Goal: Task Accomplishment & Management: Use online tool/utility

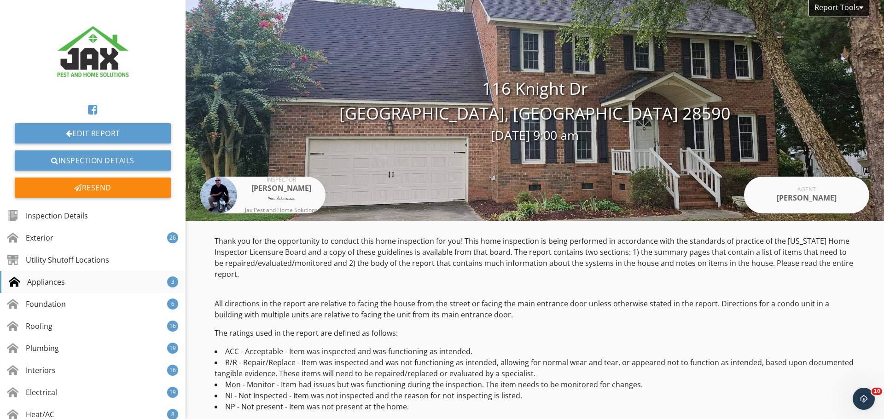
scroll to position [11979, 0]
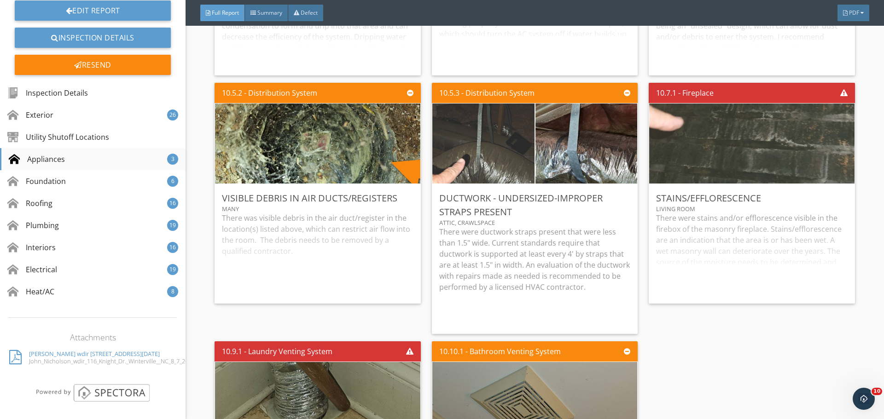
click at [49, 161] on div "Appliances" at bounding box center [37, 159] width 56 height 11
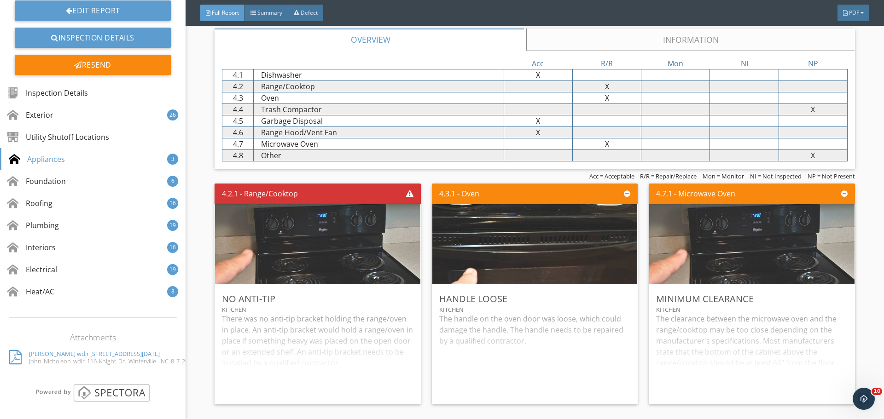
scroll to position [3498, 0]
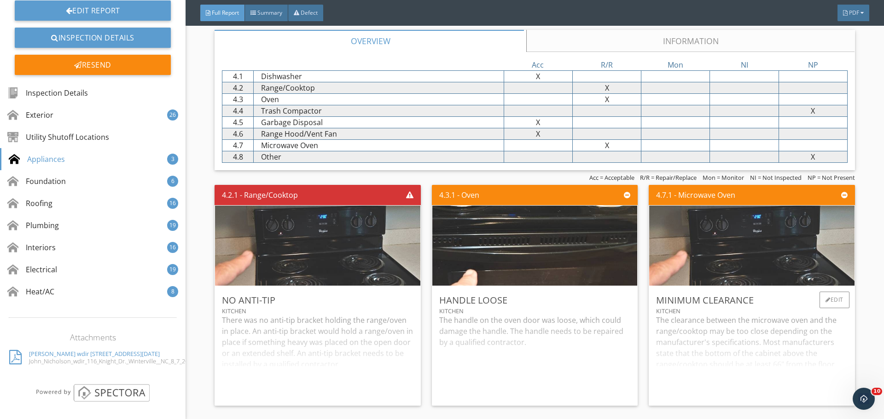
click at [767, 306] on div "Minimum clearance" at bounding box center [751, 301] width 191 height 14
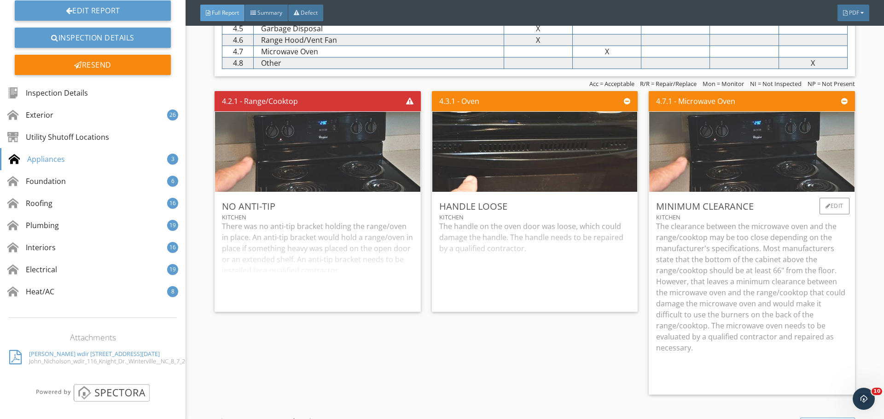
scroll to position [3621, 0]
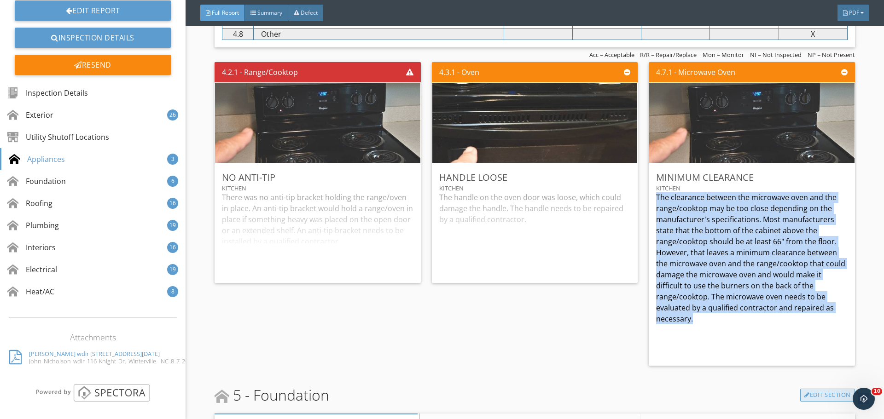
drag, startPoint x: 651, startPoint y: 194, endPoint x: 794, endPoint y: 313, distance: 186.6
click at [793, 319] on div "Minimum clearance Kitchen The clearance between the microwave oven and the rang…" at bounding box center [752, 264] width 206 height 203
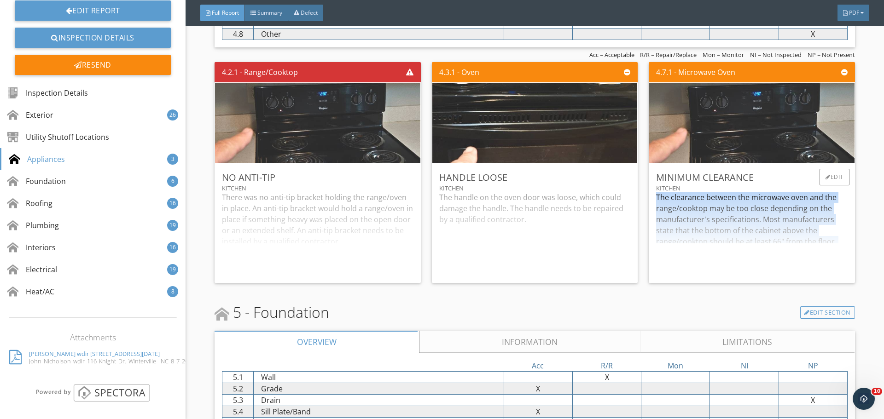
copy p "The clearance between the microwave oven and the range/cooktop may be too close…"
click at [734, 231] on div "The clearance between the microwave oven and the range/cooktop may be too close…" at bounding box center [751, 234] width 191 height 84
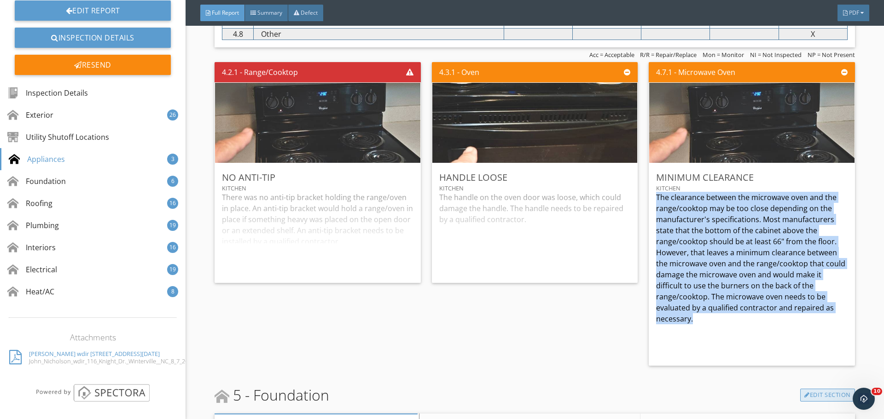
drag, startPoint x: 652, startPoint y: 197, endPoint x: 795, endPoint y: 315, distance: 185.5
click at [795, 317] on p "The clearance between the microwave oven and the range/cooktop may be too close…" at bounding box center [751, 258] width 191 height 133
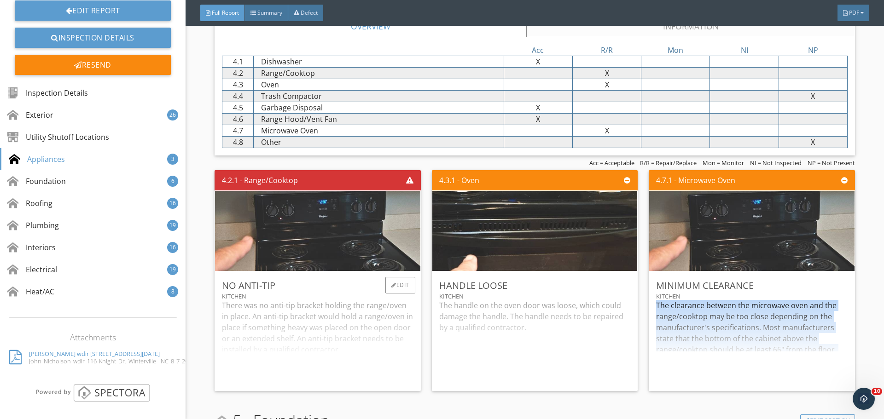
scroll to position [3375, 0]
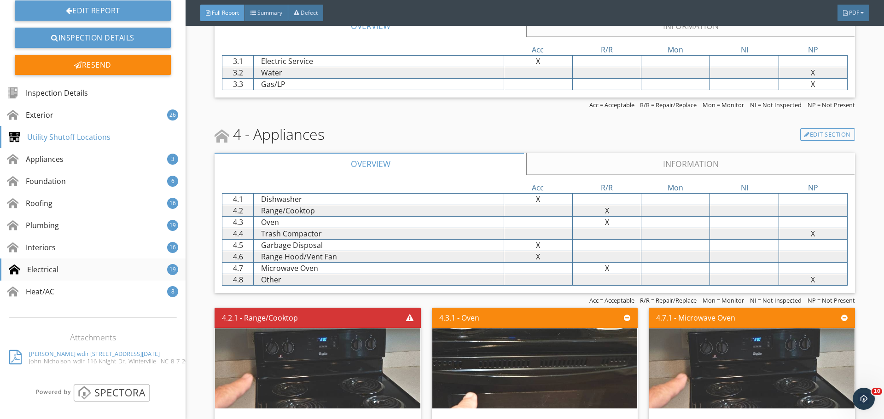
click at [40, 269] on div "Electrical" at bounding box center [34, 269] width 50 height 11
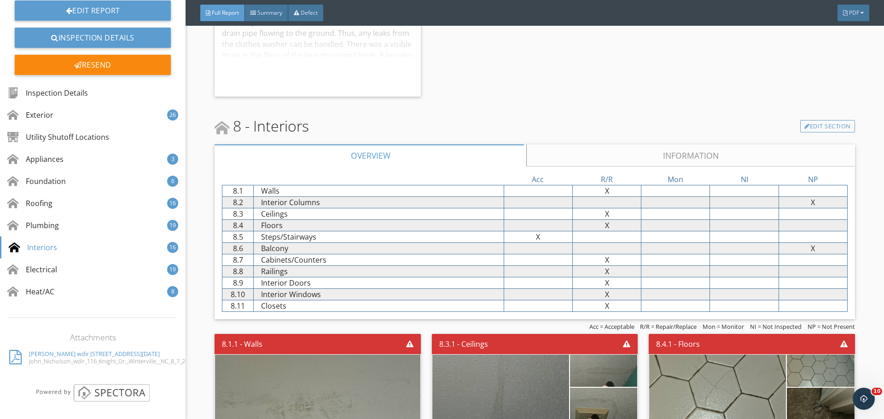
scroll to position [8022, 0]
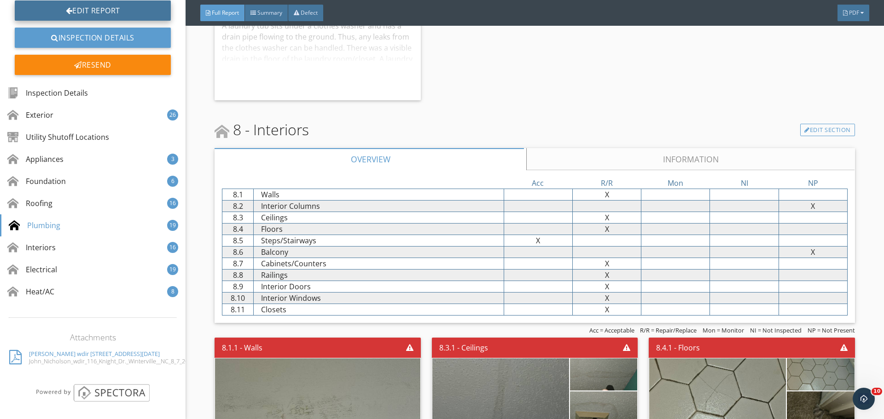
click at [99, 17] on link "Edit Report" at bounding box center [93, 10] width 156 height 20
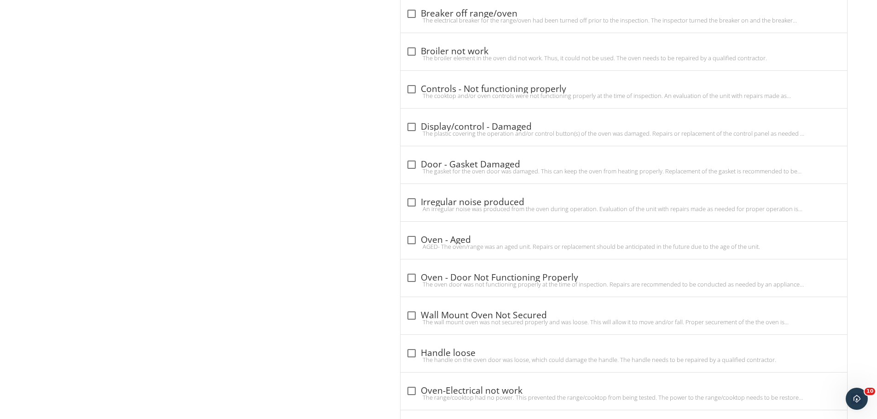
scroll to position [1105, 0]
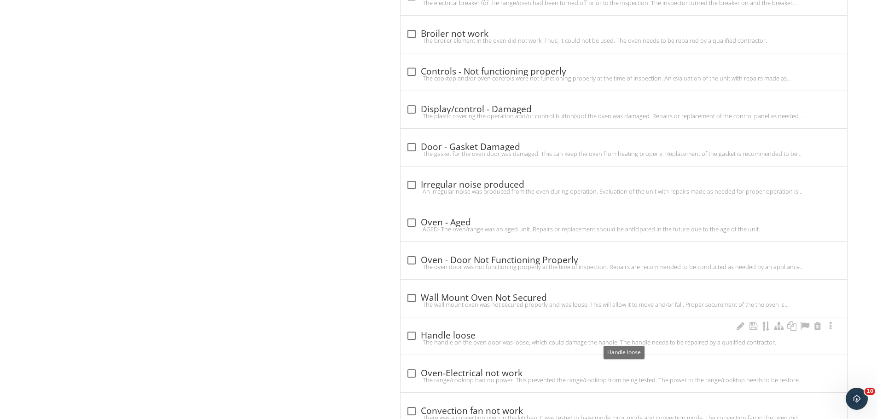
click at [405, 338] on div at bounding box center [412, 336] width 16 height 16
checkbox input "true"
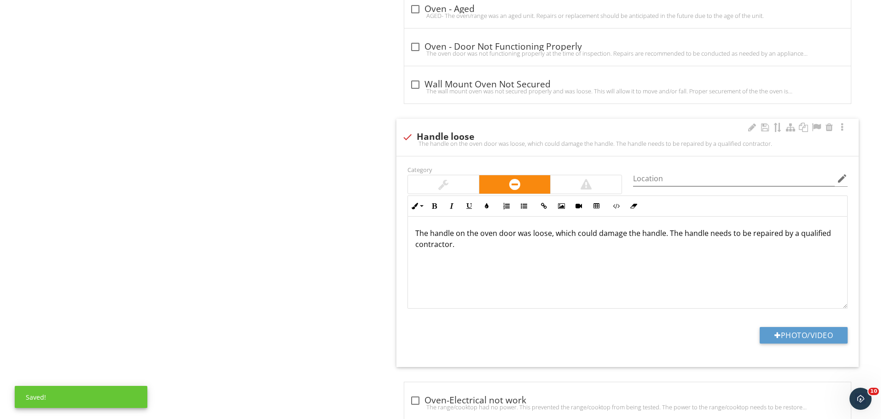
scroll to position [1350, 0]
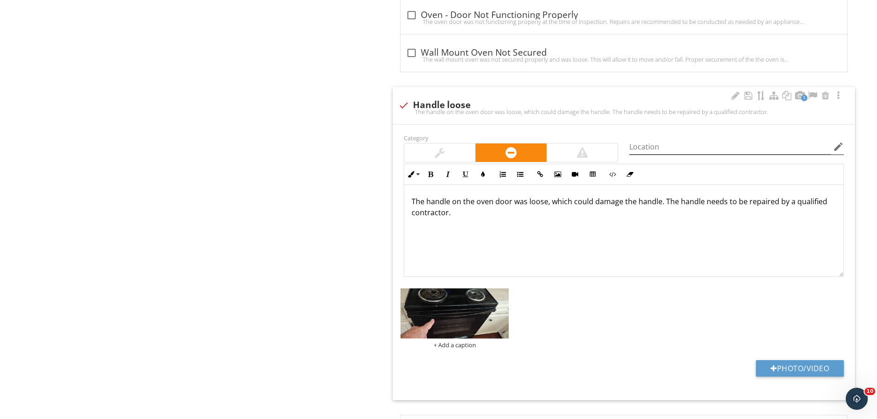
click at [837, 146] on icon "edit" at bounding box center [838, 146] width 11 height 11
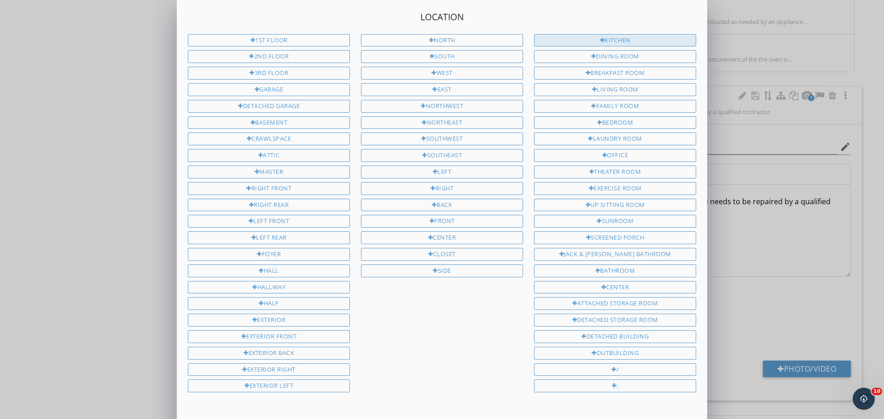
click at [636, 41] on div "Kitchen" at bounding box center [615, 40] width 162 height 13
type input "Kitchen"
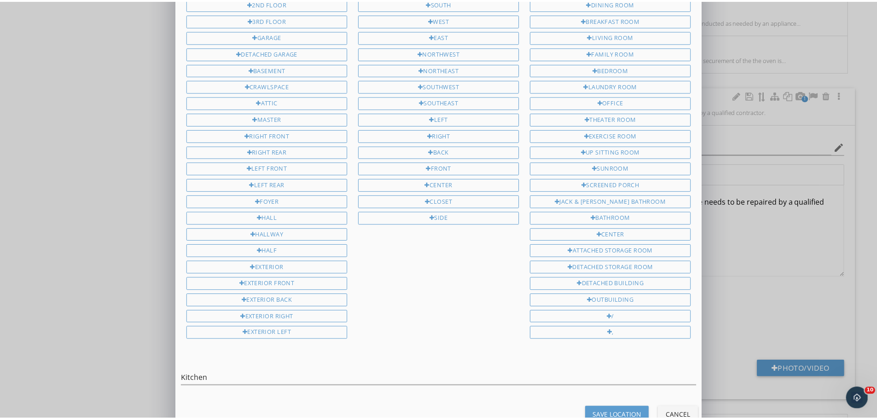
scroll to position [75, 0]
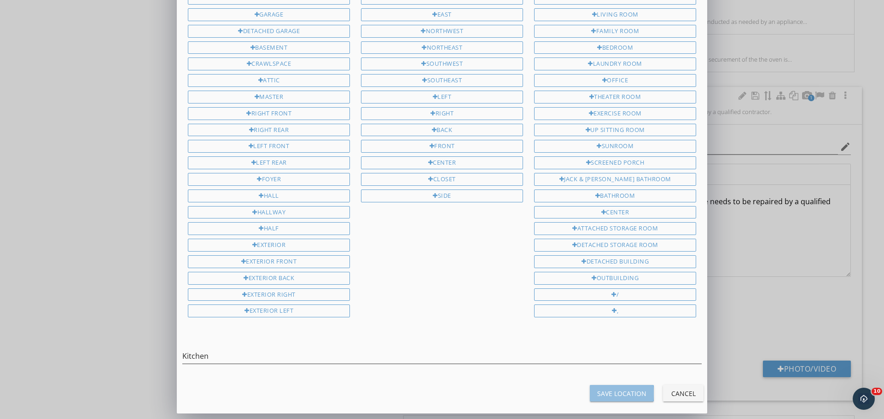
drag, startPoint x: 605, startPoint y: 394, endPoint x: 528, endPoint y: 340, distance: 94.1
click at [597, 388] on button "Save Location" at bounding box center [622, 393] width 64 height 17
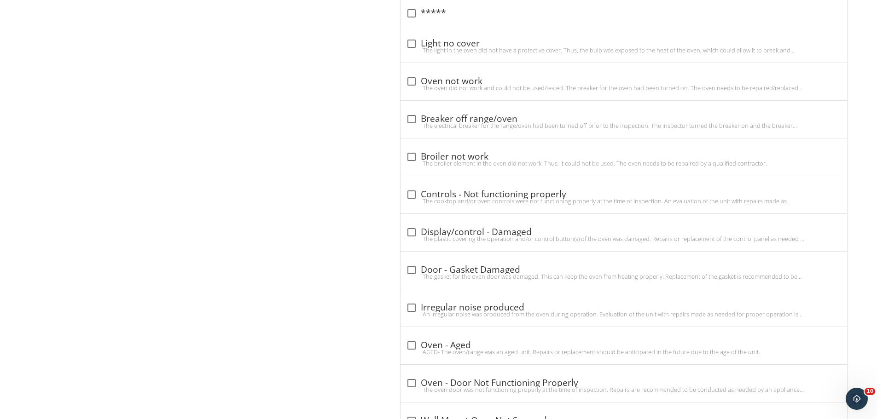
type input "Kitchen"
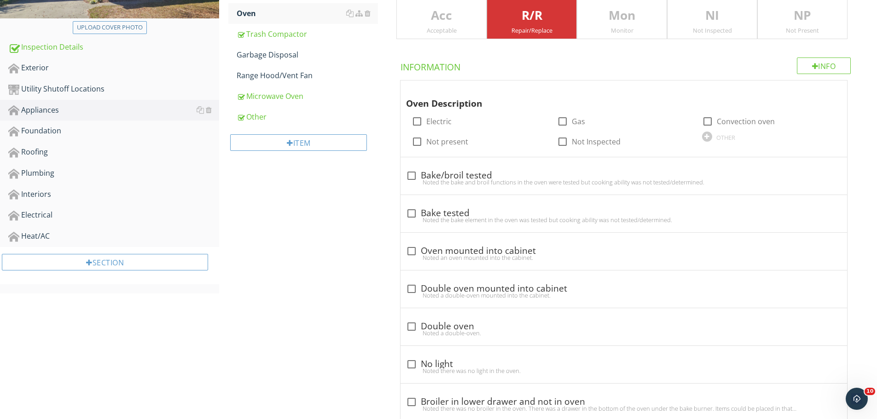
scroll to position [0, 0]
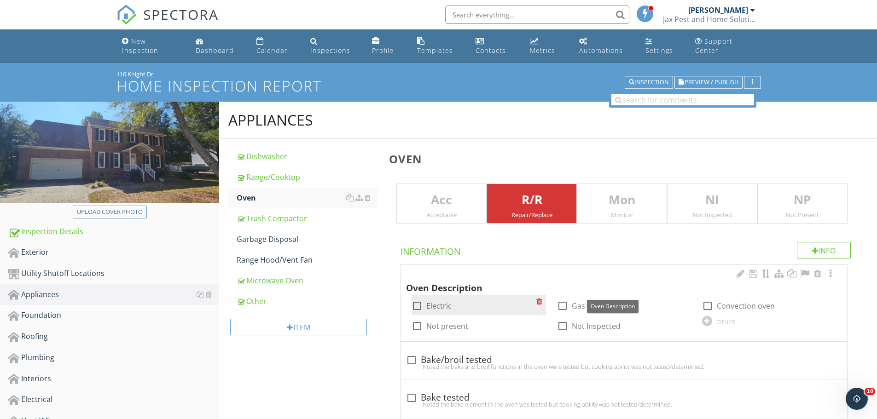
click at [415, 309] on div at bounding box center [417, 306] width 16 height 16
checkbox input "true"
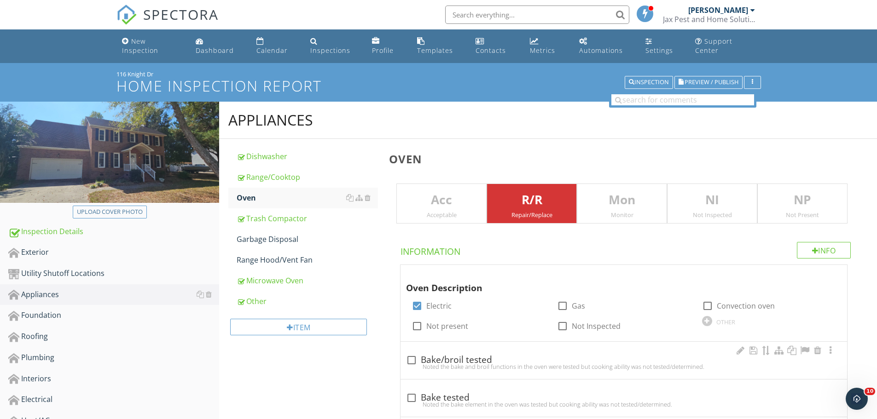
click at [411, 359] on div at bounding box center [412, 361] width 16 height 16
checkbox input "true"
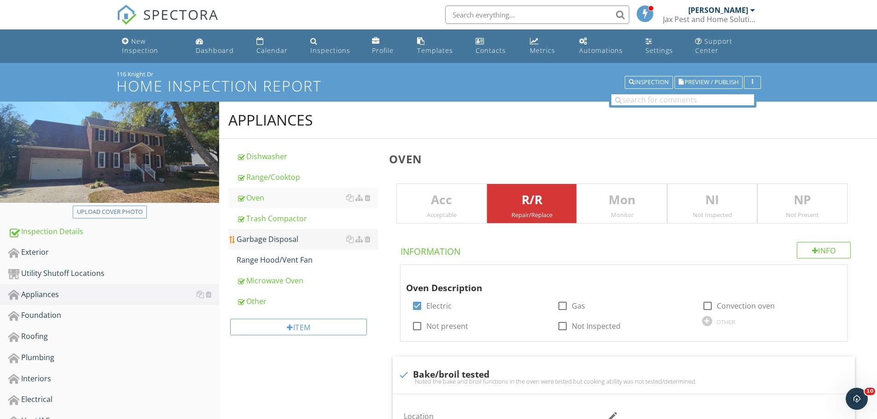
click at [276, 238] on div "Garbage Disposal" at bounding box center [307, 239] width 141 height 11
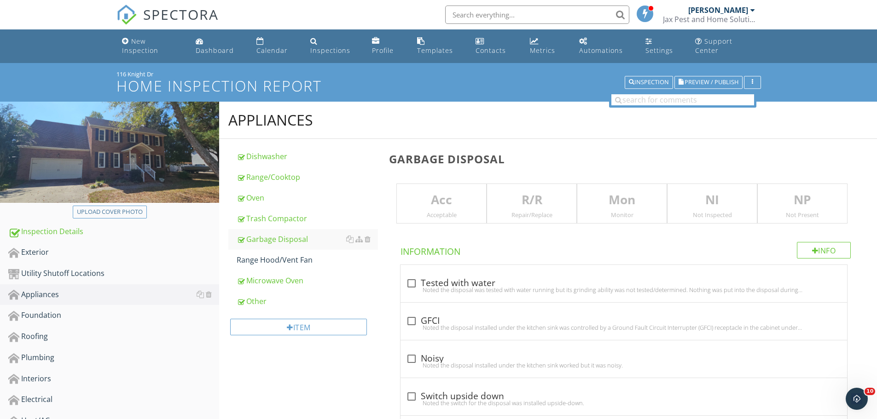
drag, startPoint x: 438, startPoint y: 210, endPoint x: 423, endPoint y: 264, distance: 56.4
click at [437, 213] on div "Acc Acceptable" at bounding box center [441, 204] width 90 height 41
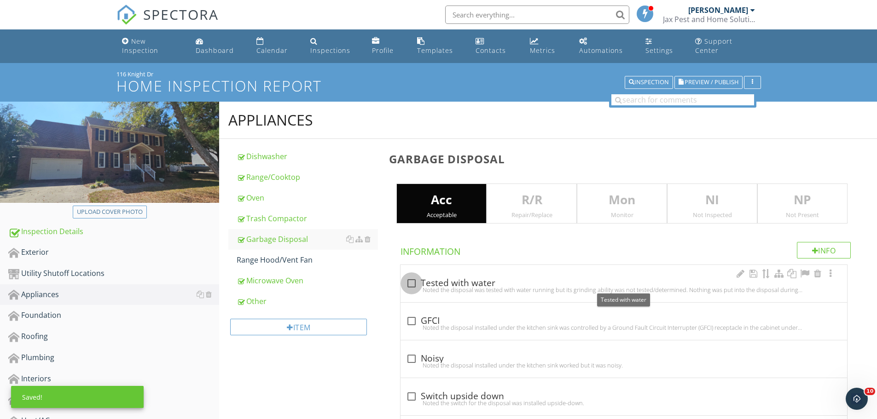
click at [411, 284] on div at bounding box center [412, 284] width 16 height 16
checkbox input "true"
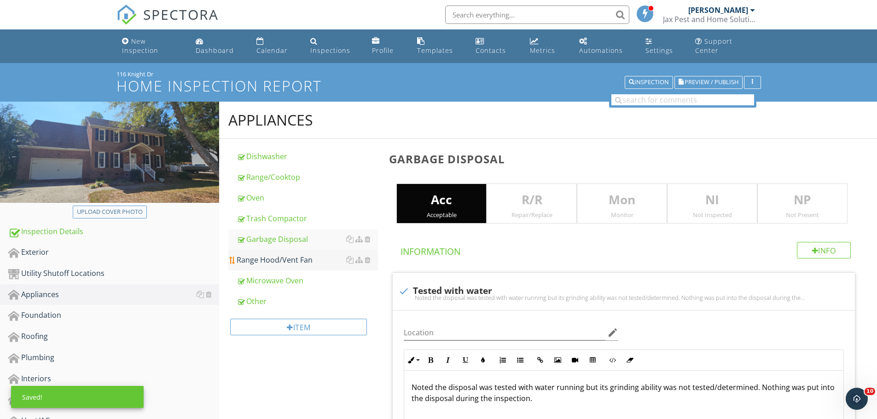
click at [288, 256] on div "Range Hood/Vent Fan" at bounding box center [307, 260] width 141 height 11
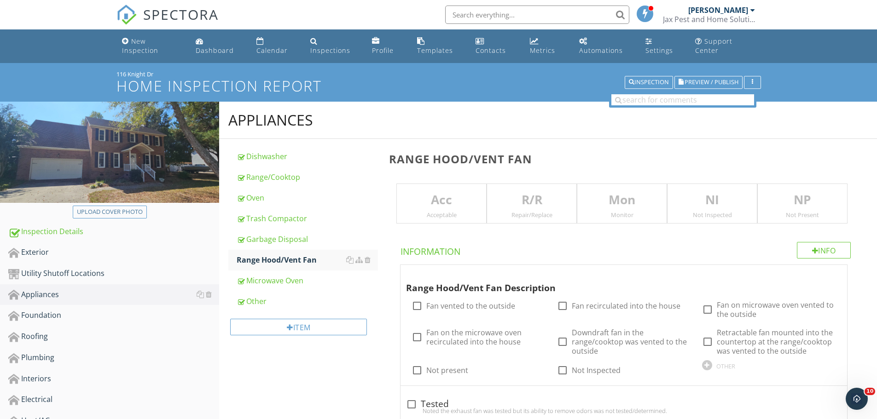
click at [437, 209] on div "Acc Acceptable" at bounding box center [441, 204] width 90 height 41
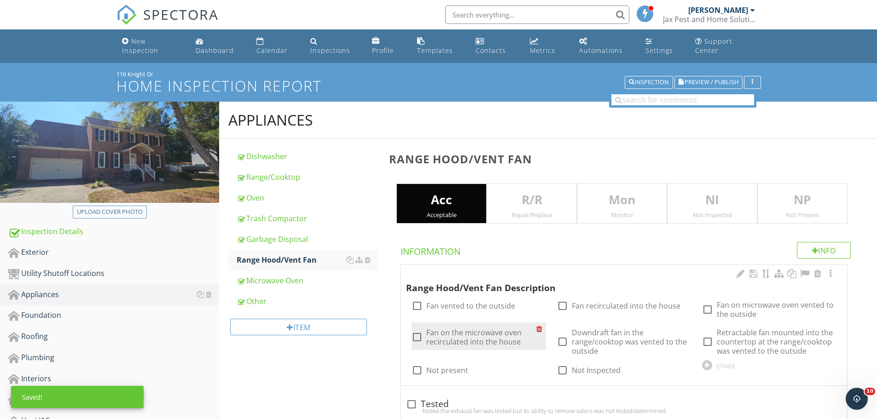
click at [417, 336] on div at bounding box center [417, 338] width 16 height 16
checkbox input "true"
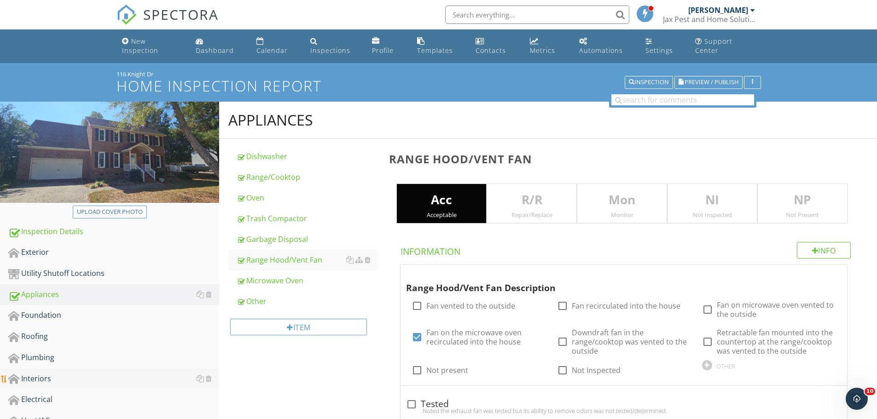
click at [32, 377] on div "Interiors" at bounding box center [113, 379] width 211 height 12
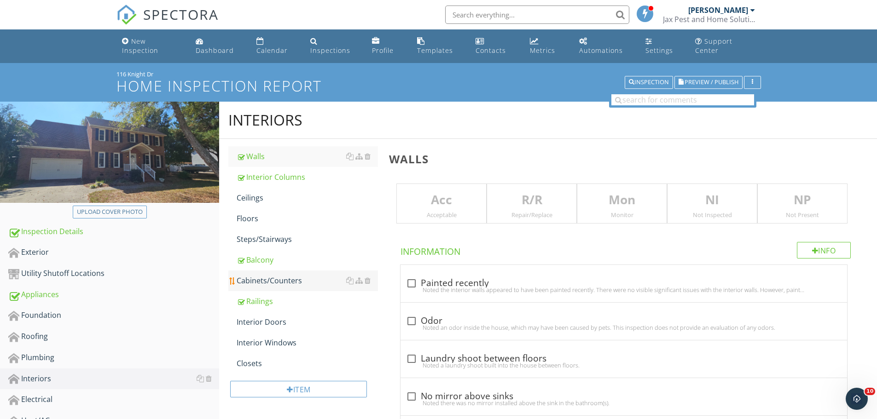
click at [259, 275] on div "Cabinets/Counters" at bounding box center [307, 280] width 141 height 11
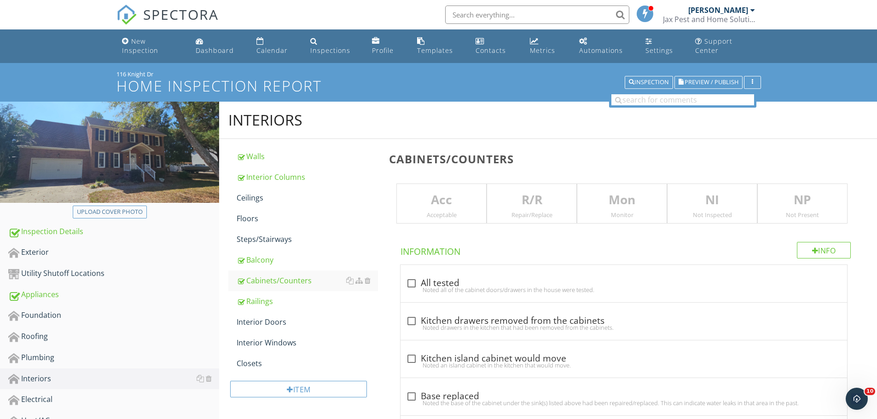
click at [507, 205] on p "R/R" at bounding box center [531, 200] width 89 height 18
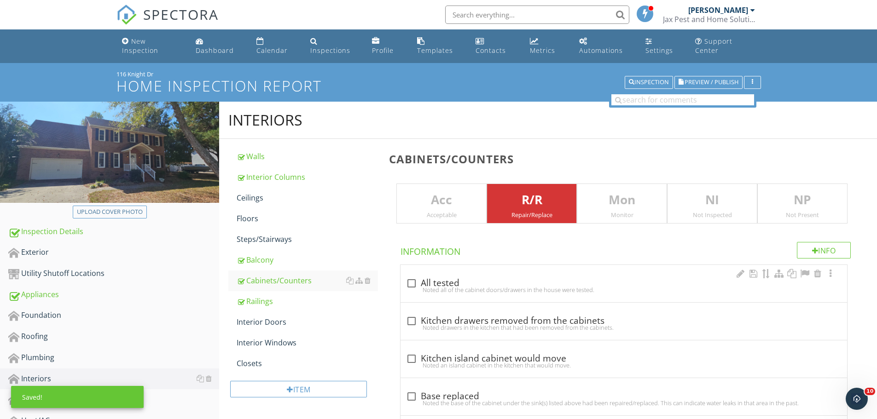
click at [414, 278] on div at bounding box center [412, 284] width 16 height 16
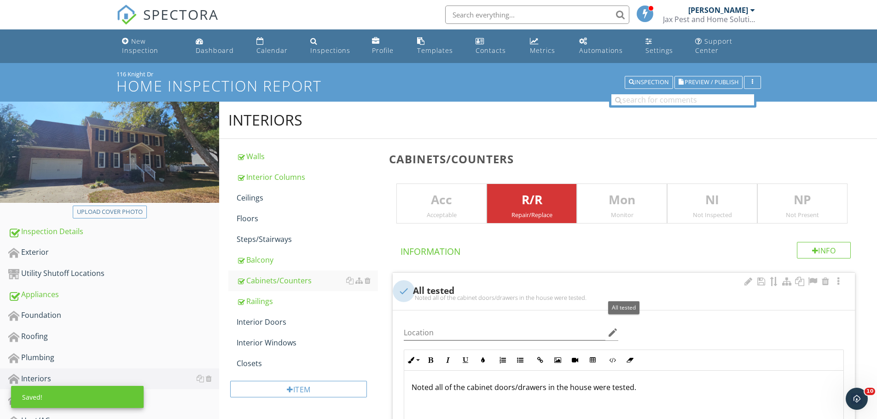
click at [409, 286] on div at bounding box center [404, 292] width 16 height 16
checkbox input "true"
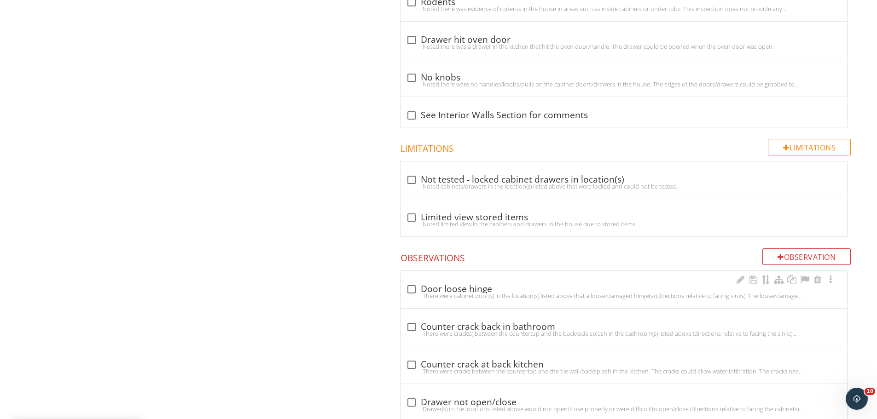
scroll to position [736, 0]
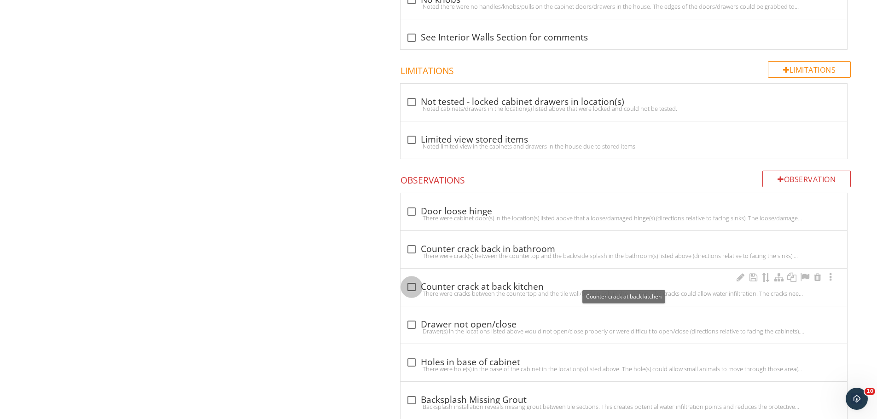
click at [411, 287] on div at bounding box center [412, 287] width 16 height 16
checkbox input "true"
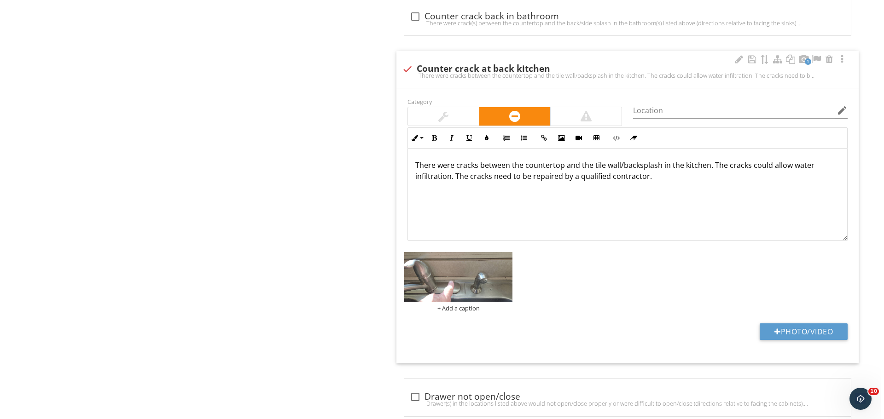
scroll to position [982, 0]
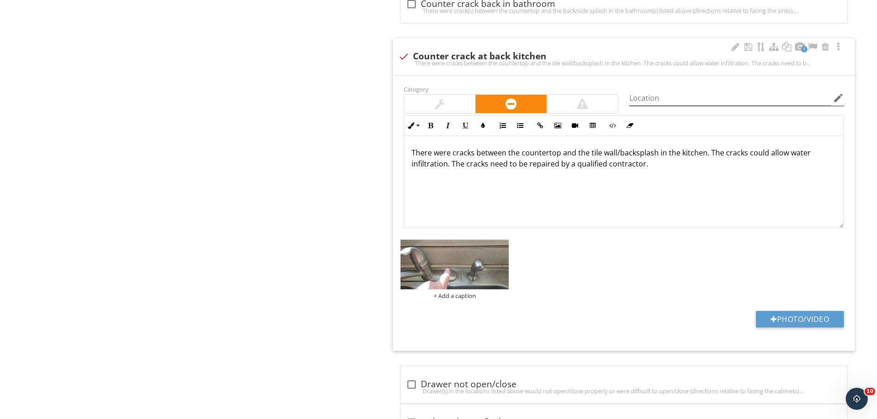
click at [841, 95] on icon "edit" at bounding box center [838, 98] width 11 height 11
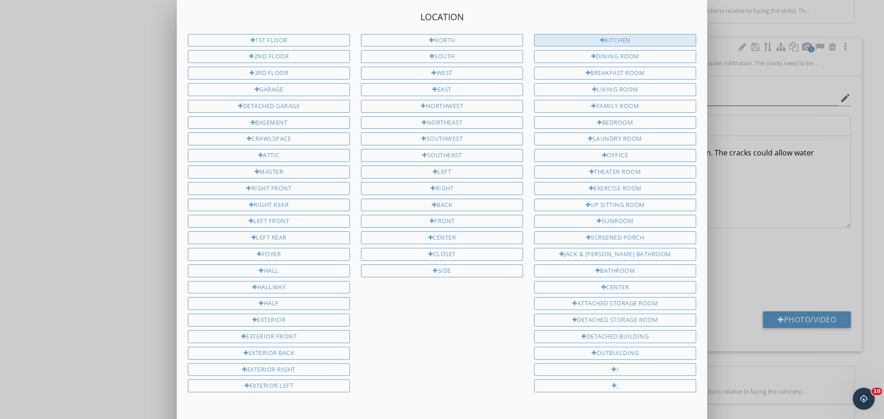
click at [631, 39] on div "Kitchen" at bounding box center [615, 40] width 162 height 13
type input "Kitchen"
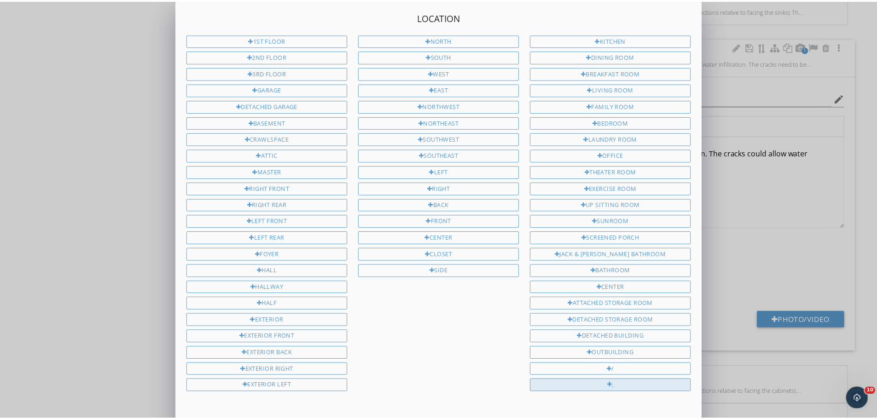
scroll to position [75, 0]
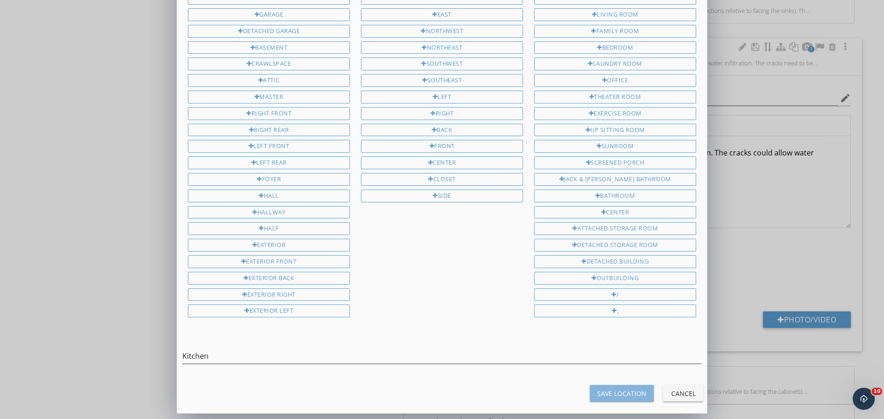
click at [615, 392] on div "Save Location" at bounding box center [621, 394] width 49 height 10
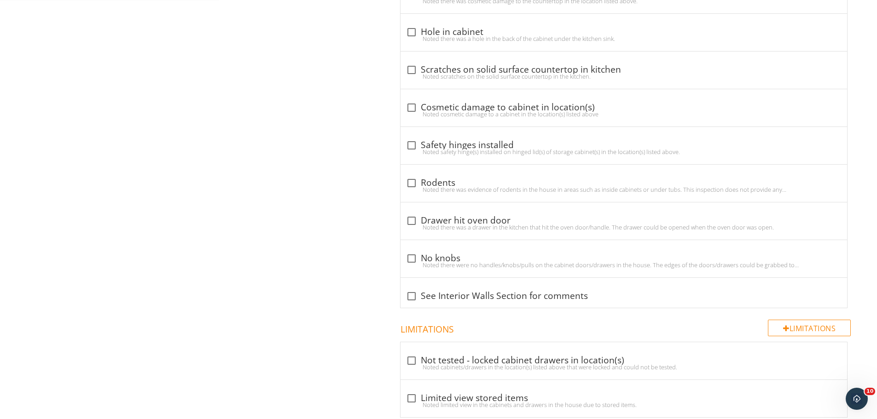
type input "Kitchen"
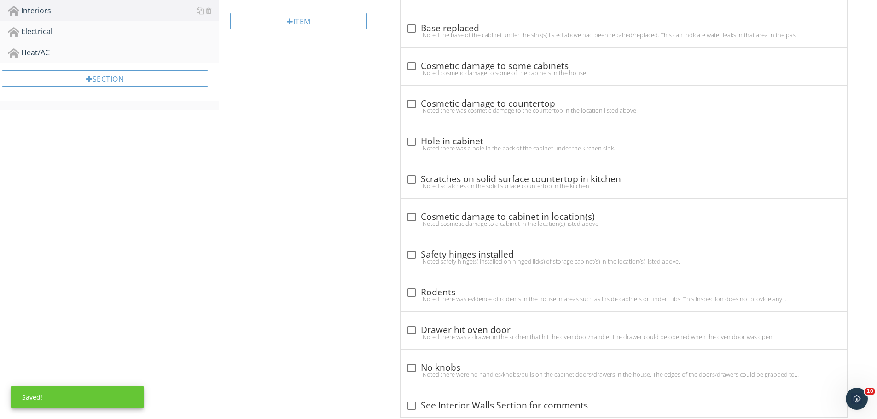
scroll to position [0, 0]
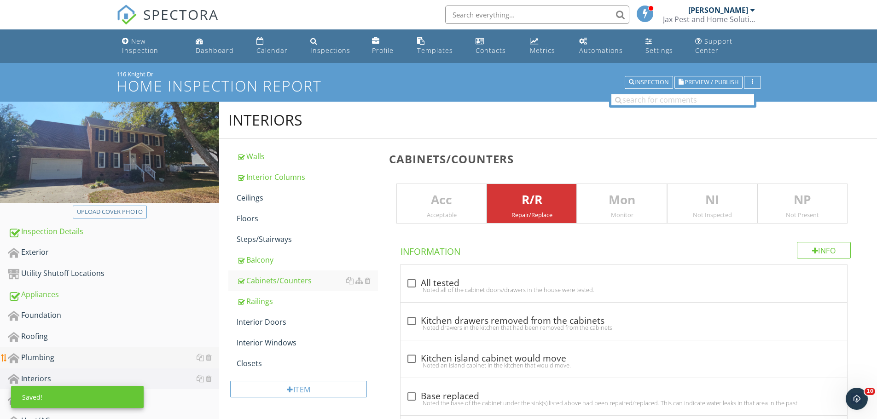
click at [37, 357] on div "Plumbing" at bounding box center [113, 358] width 211 height 12
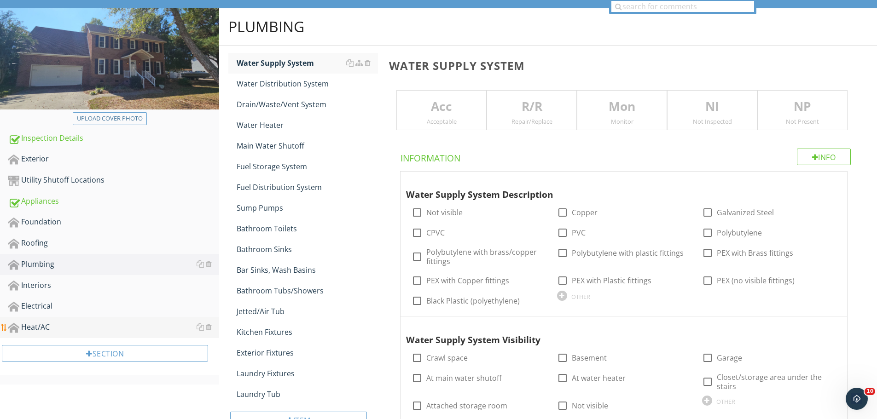
scroll to position [123, 0]
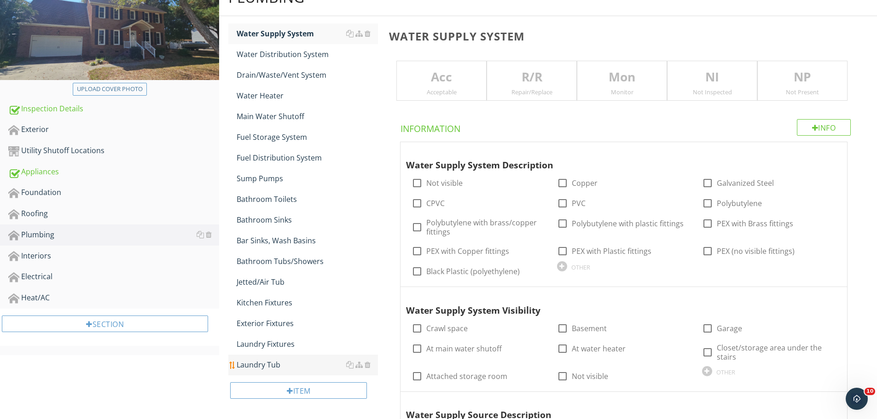
click at [261, 365] on div "Laundry Tub" at bounding box center [307, 364] width 141 height 11
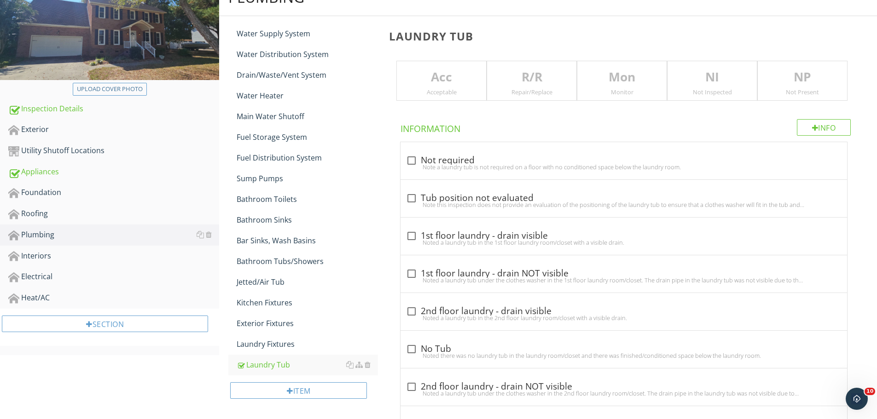
click at [798, 82] on p "NP" at bounding box center [802, 77] width 89 height 18
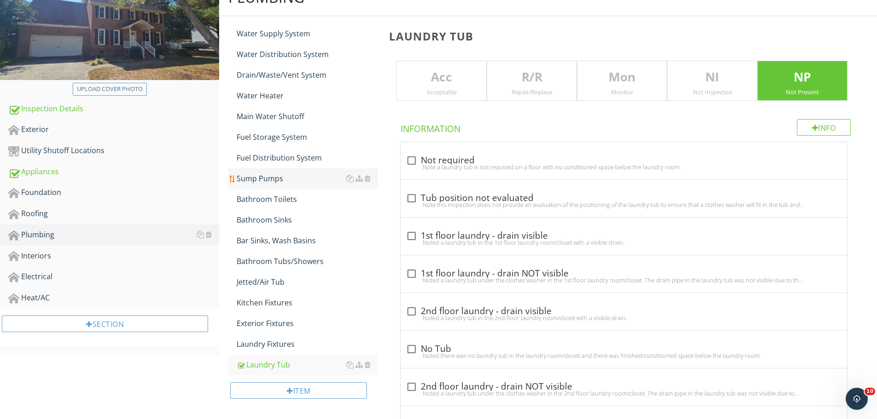
click at [257, 175] on div "Sump Pumps" at bounding box center [307, 178] width 141 height 11
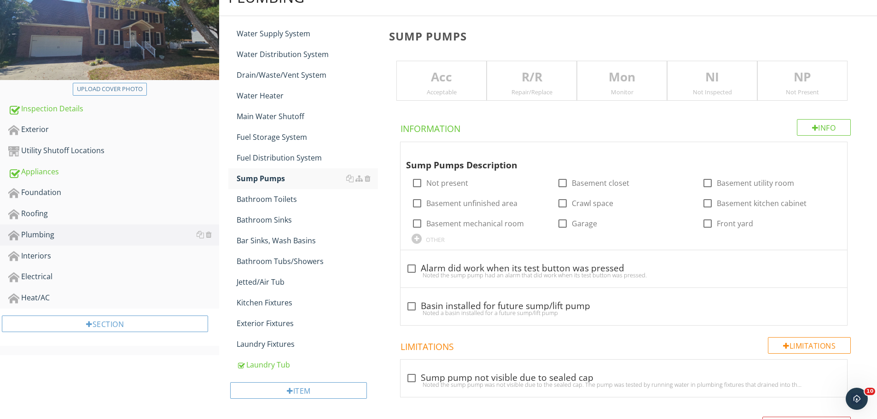
click at [793, 88] on div "Not Present" at bounding box center [802, 91] width 89 height 7
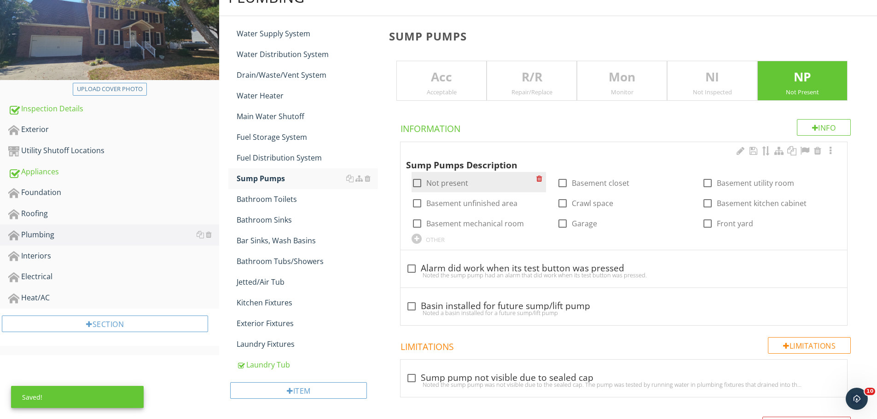
click at [422, 184] on div at bounding box center [417, 183] width 16 height 16
checkbox input "true"
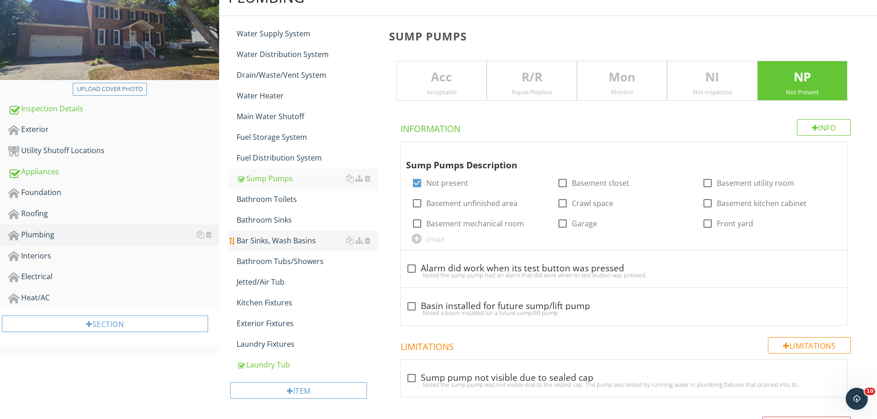
click at [278, 238] on div "Bar Sinks, Wash Basins" at bounding box center [307, 240] width 141 height 11
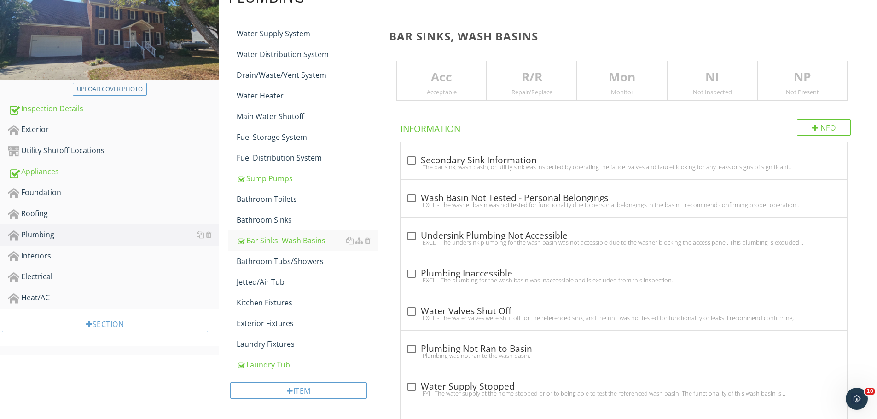
click at [779, 75] on p "NP" at bounding box center [802, 77] width 89 height 18
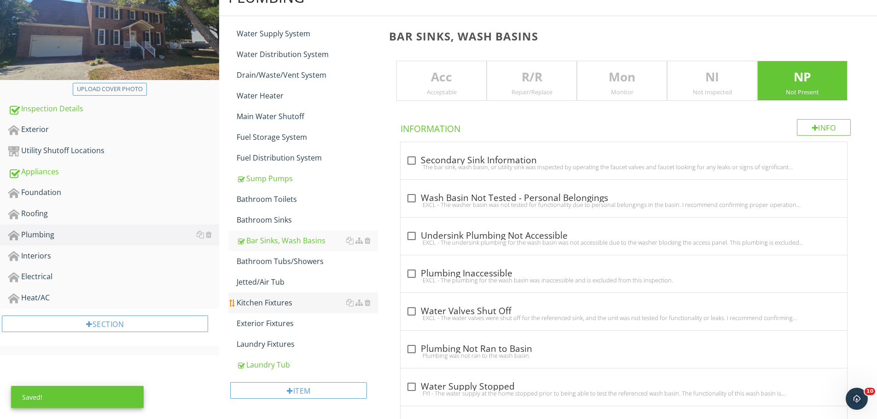
click at [273, 300] on div "Kitchen Fixtures" at bounding box center [307, 302] width 141 height 11
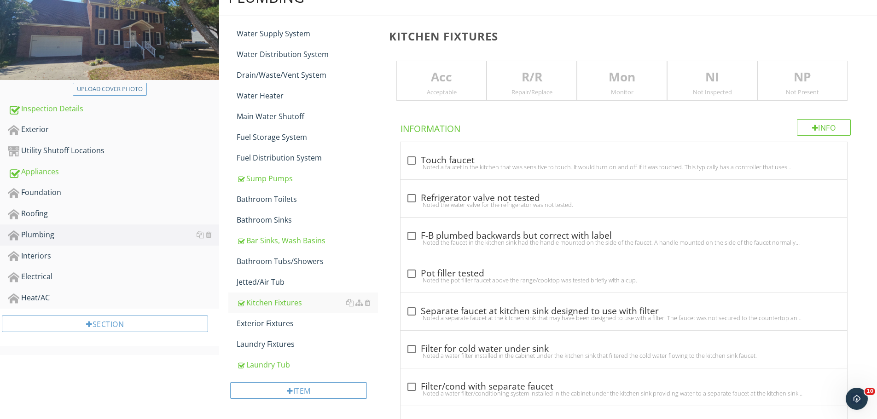
click at [542, 87] on div "R/R Repair/Replace" at bounding box center [532, 81] width 90 height 41
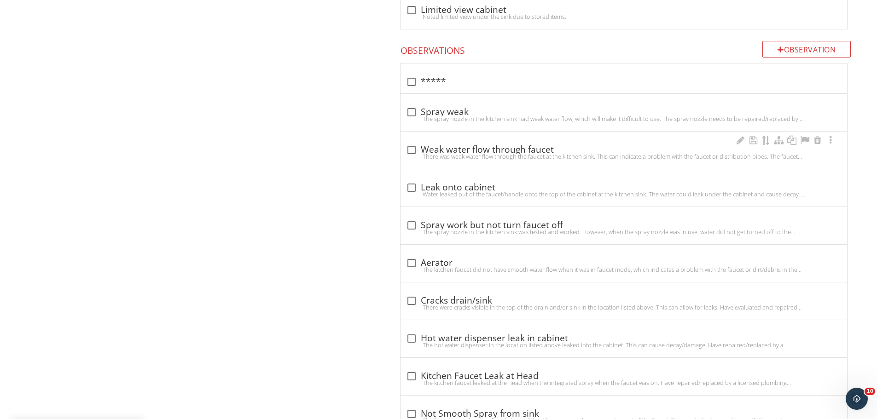
scroll to position [982, 0]
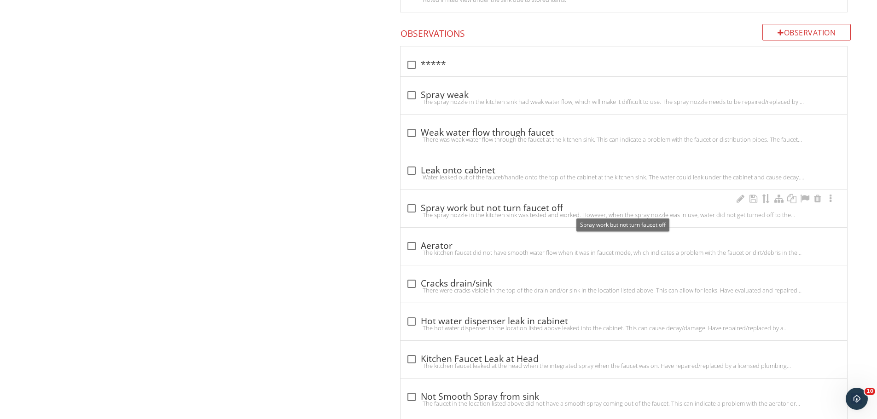
click at [420, 207] on div "check_box_outline_blank Spray work but not turn faucet off" at bounding box center [623, 208] width 435 height 11
checkbox input "true"
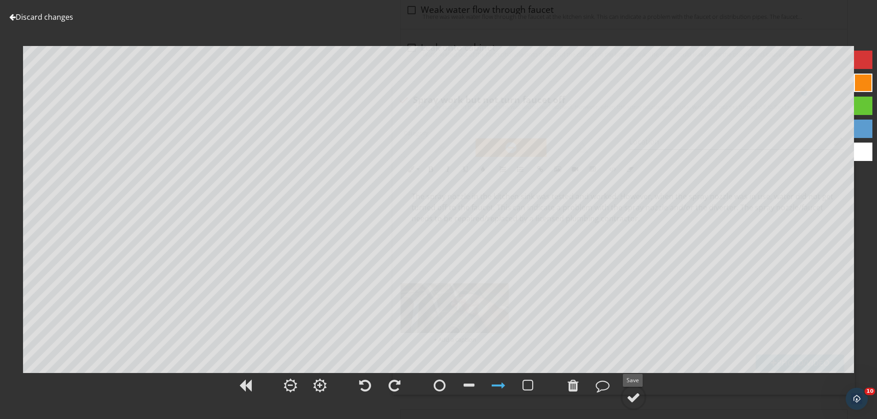
click at [635, 396] on div at bounding box center [633, 398] width 14 height 14
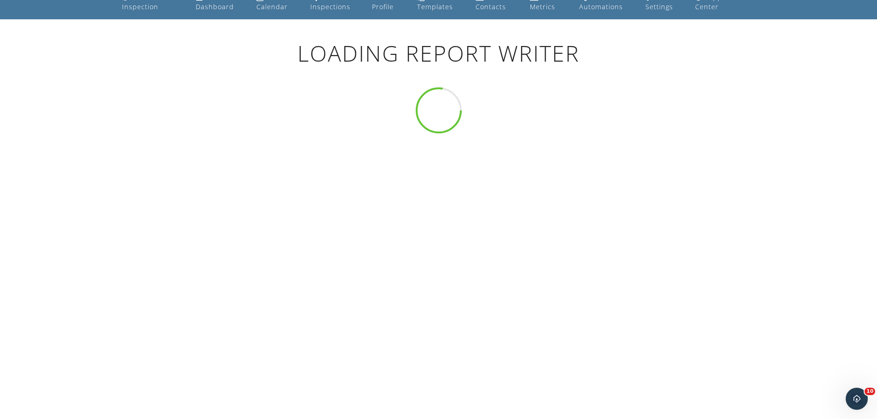
scroll to position [63, 0]
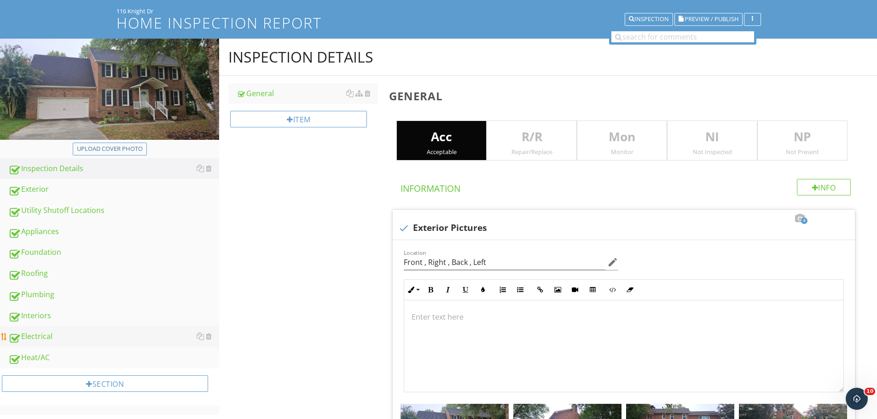
click at [34, 334] on div "Electrical" at bounding box center [113, 337] width 211 height 12
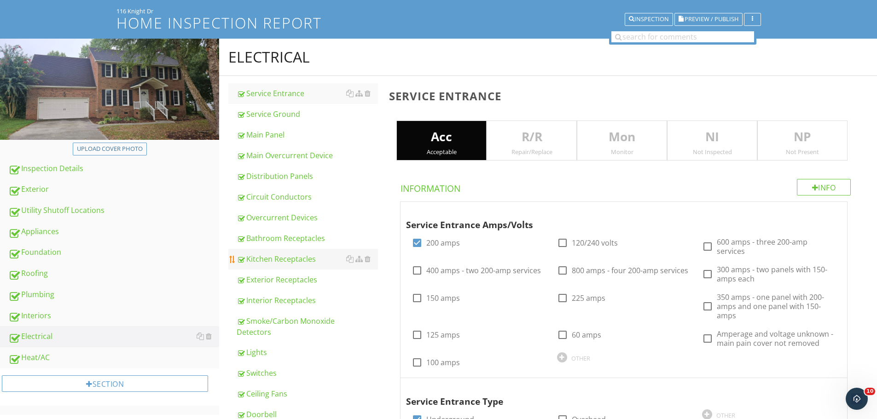
click at [289, 260] on div "Kitchen Receptacles" at bounding box center [307, 259] width 141 height 11
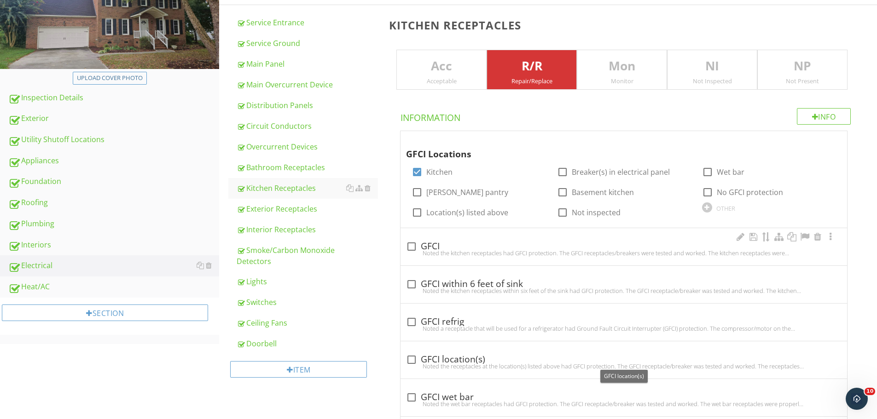
scroll to position [116, 0]
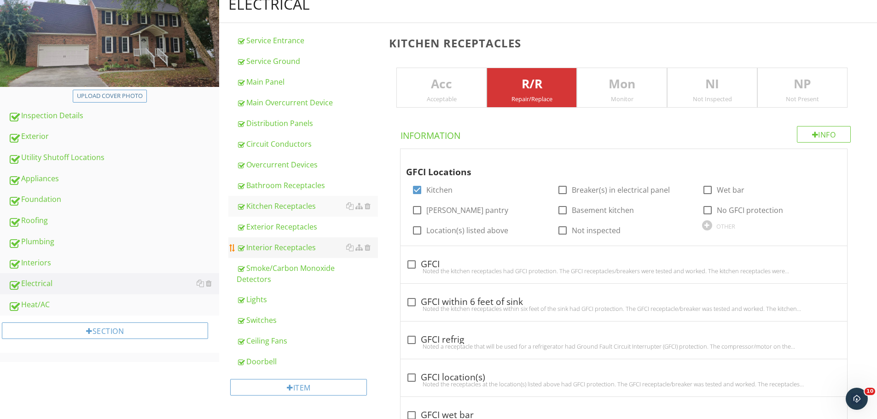
click at [291, 243] on div "Interior Receptacles" at bounding box center [307, 247] width 141 height 11
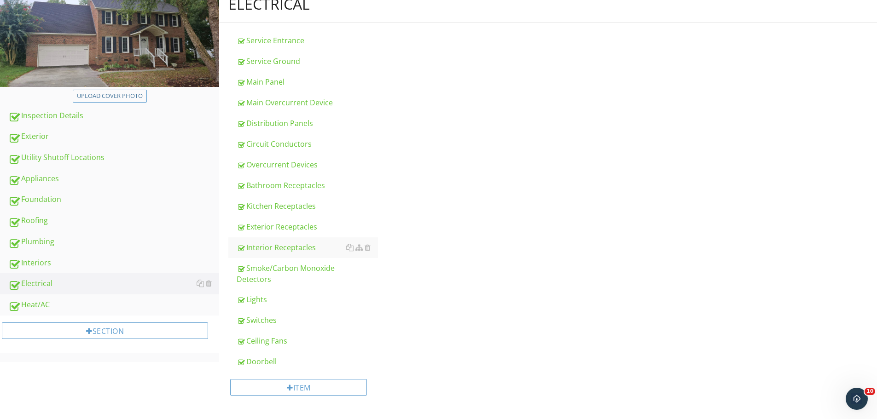
type input "Kitchen"
type input "Laundry Room"
type input "Dining Room Left Back & Left Front , Up Sitting Room Left Front"
type input "Left Front Bedroom Back"
type input "Kitchen"
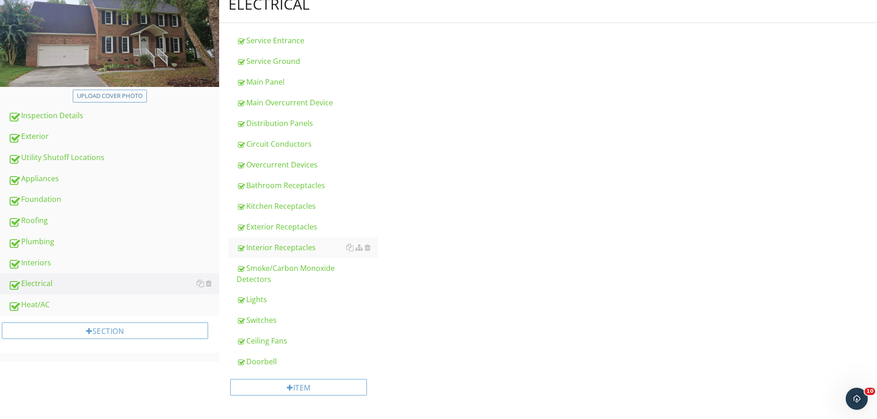
type input "Laundry Room"
type input "Dining Room Left Back & Left Front , Up Sitting Room Left Front"
type input "Left Front Bedroom Back"
type input "Kitchen"
type input "Laundry Room"
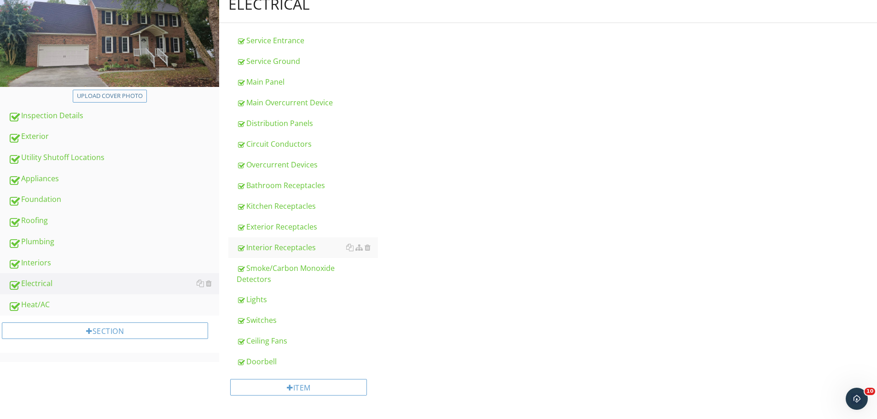
type input "Dining Room Left Back & Left Front , Up Sitting Room Left Front"
type input "Left Front Bedroom Back"
type input "Kitchen"
type input "Laundry Room"
type input "Dining Room Left Back & Left Front , Up Sitting Room Left Front"
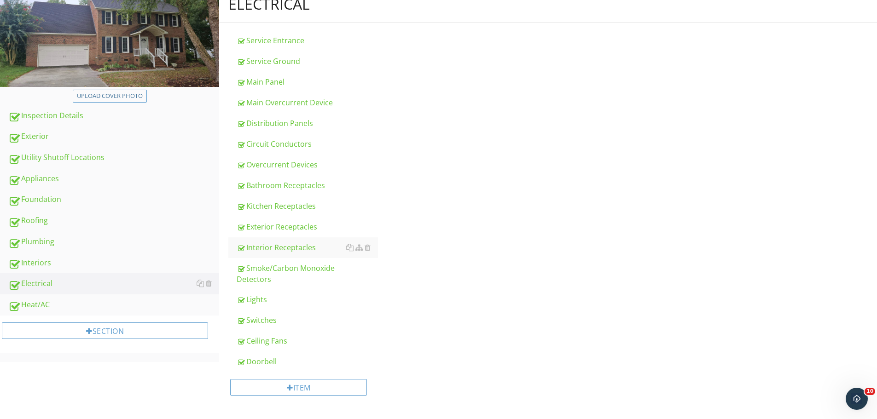
type input "Left Front Bedroom Back"
type input "Kitchen"
type input "Laundry Room"
type input "Dining Room Left Back & Left Front , Up Sitting Room Left Front"
type input "Left Front Bedroom Back"
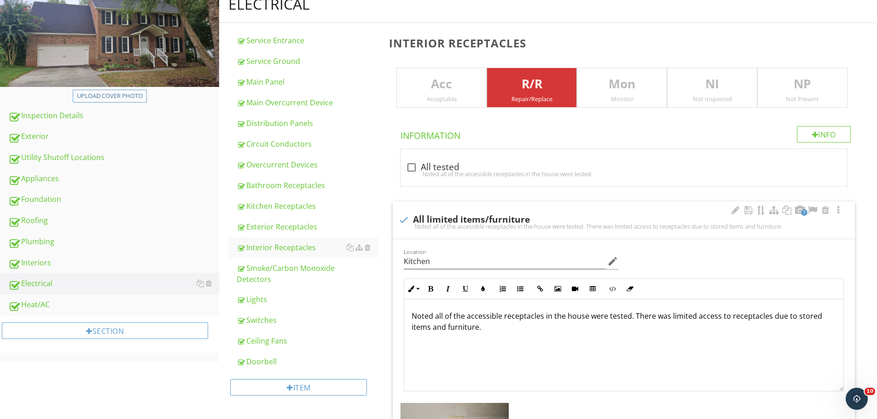
type input "Kitchen"
type input "Laundry Room"
type input "Dining Room Left Back & Left Front , Up Sitting Room Left Front"
type input "Left Front Bedroom Back"
type input "Kitchen"
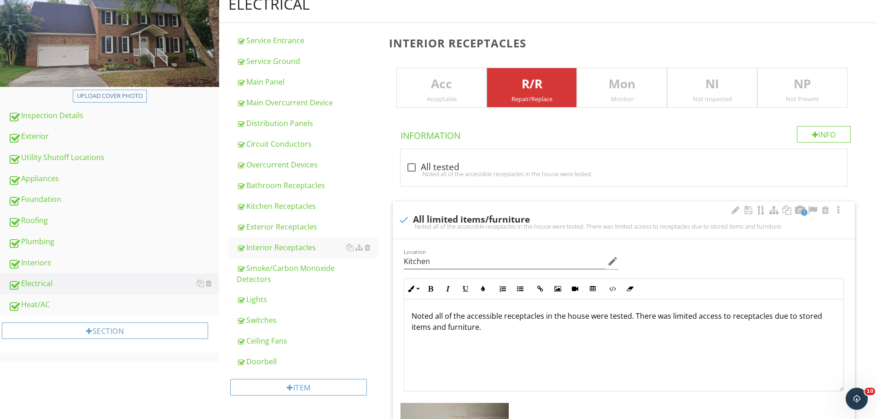
type input "Laundry Room"
type input "Dining Room Left Back & Left Front , Up Sitting Room Left Front"
type input "Left Front Bedroom Back"
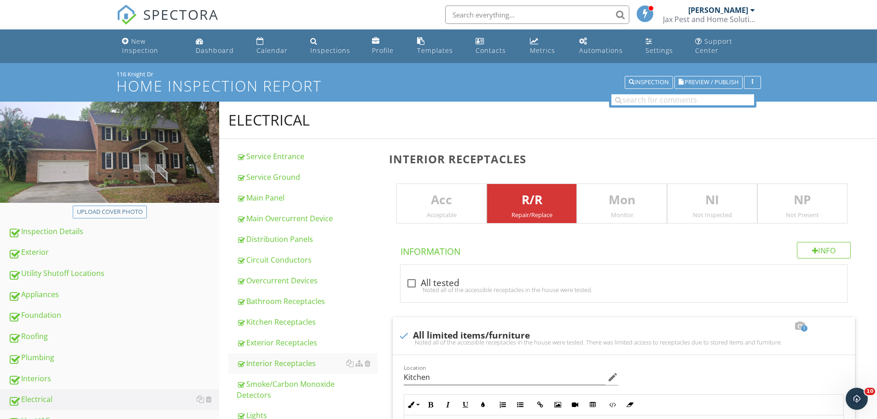
scroll to position [123, 0]
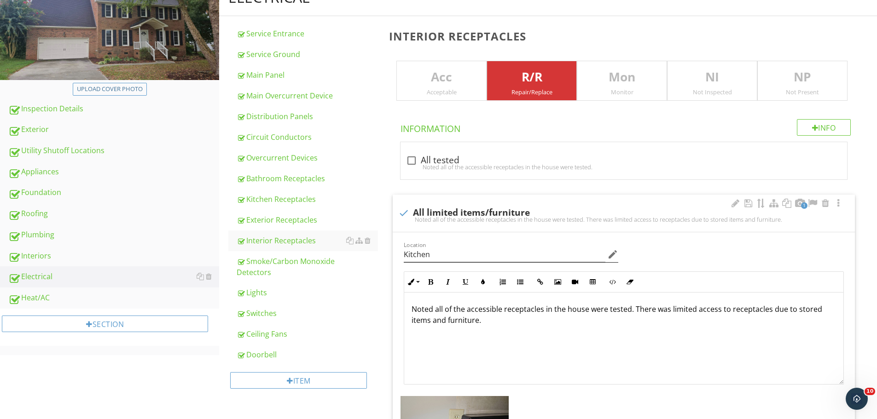
drag, startPoint x: 258, startPoint y: 313, endPoint x: 464, endPoint y: 252, distance: 215.1
click at [258, 313] on div "Switches" at bounding box center [307, 313] width 141 height 11
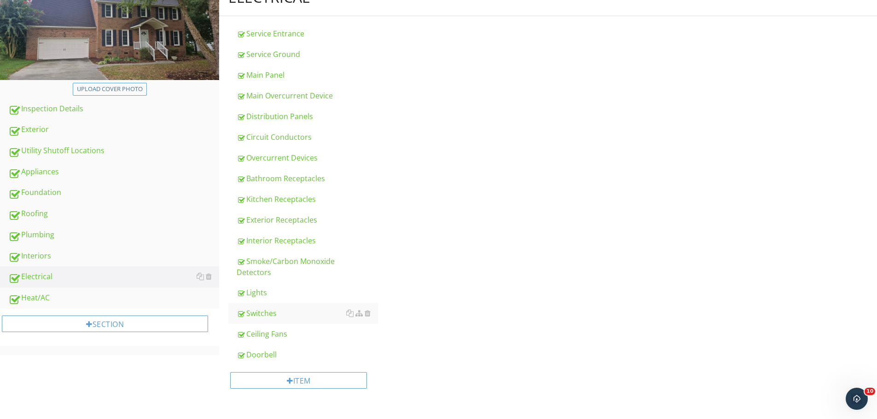
type input "2nd Floor Hallway"
type input "Dining Room"
type input "2nd Floor Hallway"
type input "Dining Room"
type input "2nd Floor Hallway"
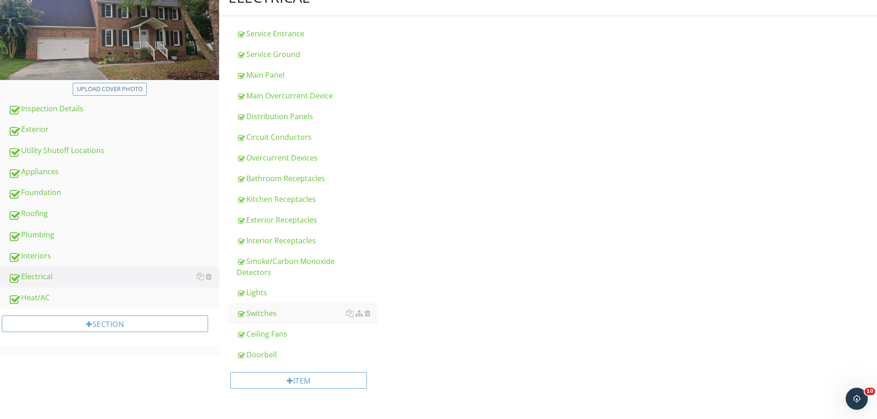
type input "Dining Room"
type input "2nd Floor Hallway"
type input "Dining Room"
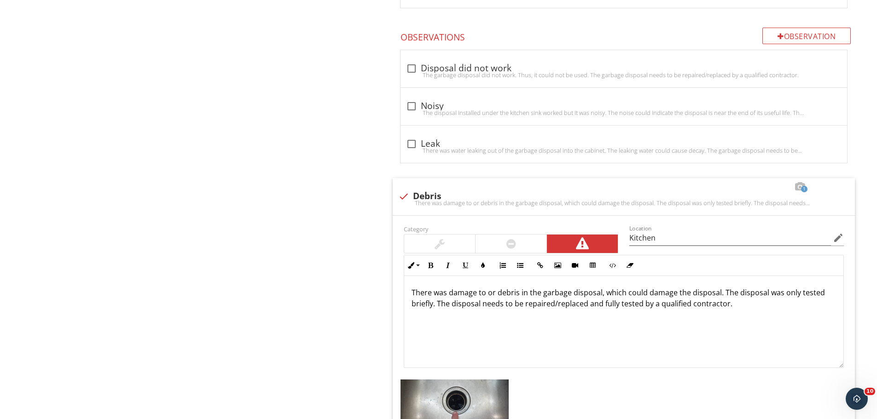
scroll to position [0, 0]
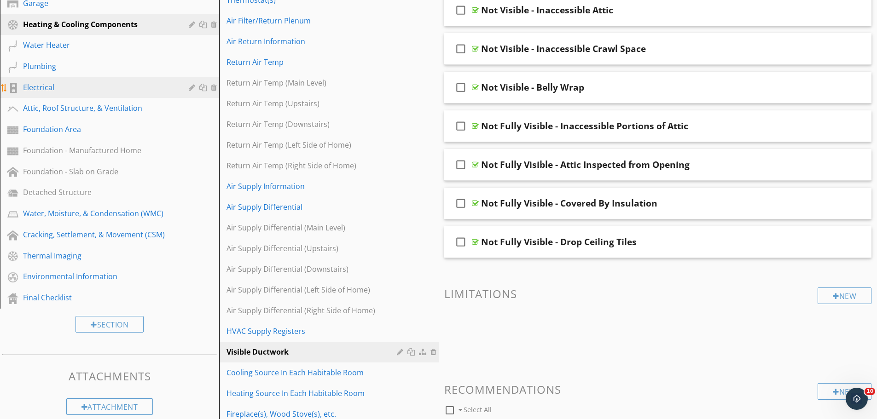
scroll to position [225, 0]
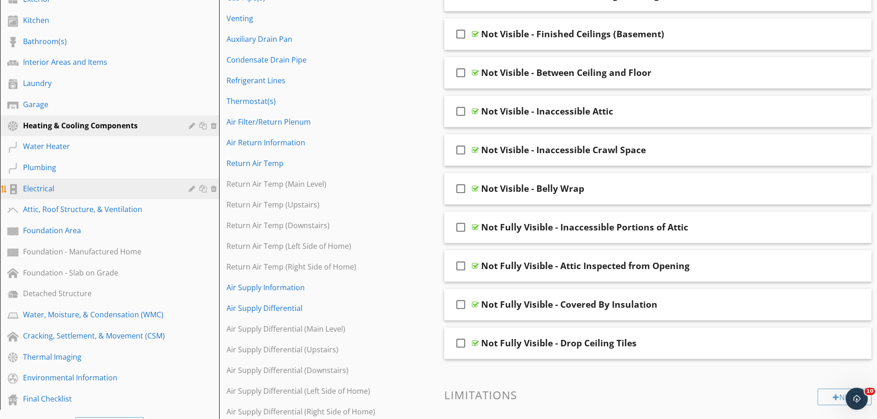
click at [41, 185] on div "Electrical" at bounding box center [99, 188] width 152 height 11
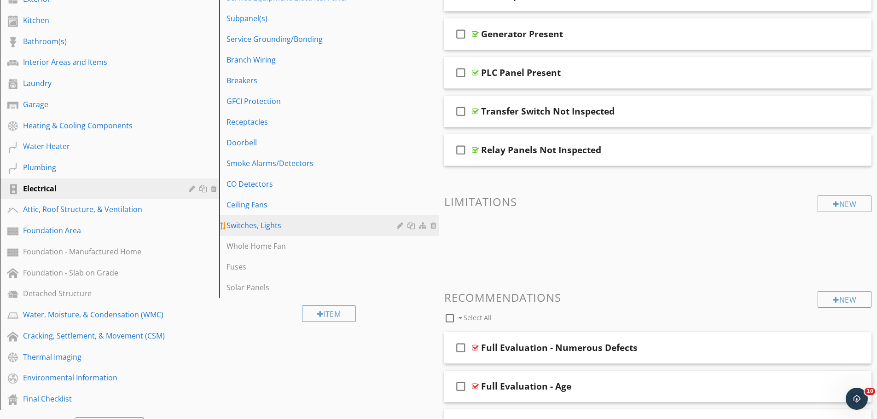
scroll to position [102, 0]
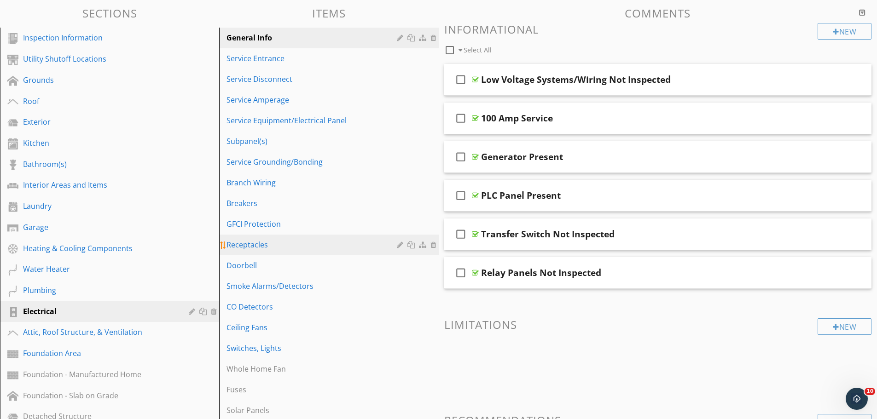
click at [258, 242] on div "Receptacles" at bounding box center [312, 244] width 173 height 11
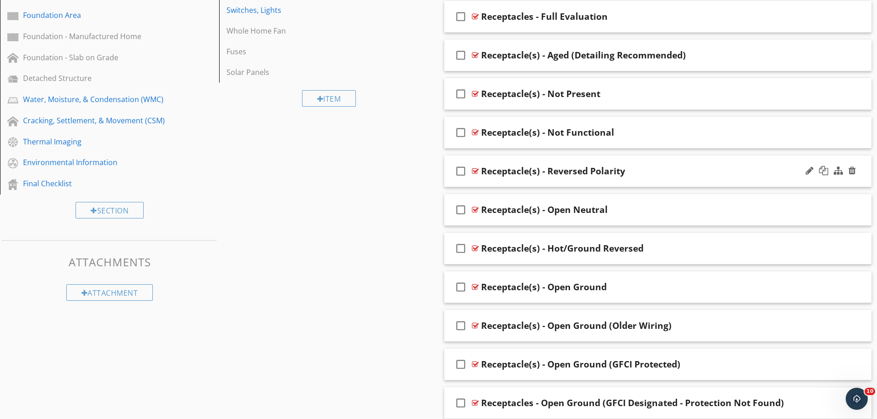
scroll to position [470, 0]
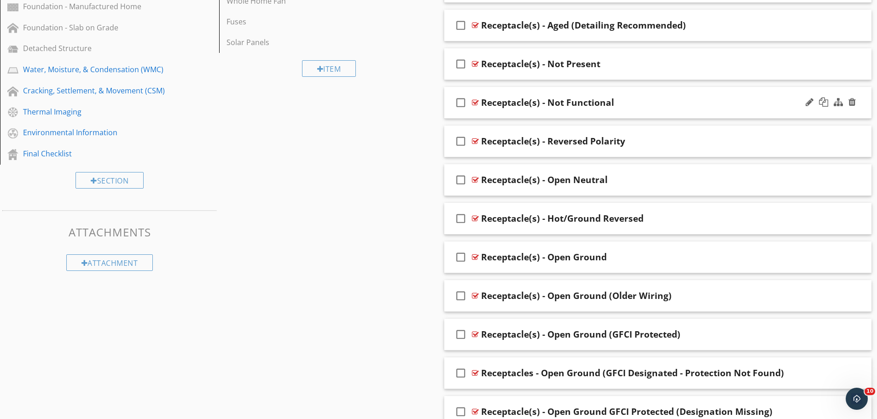
click at [664, 106] on div "Receptacle(s) - Not Functional" at bounding box center [634, 102] width 307 height 11
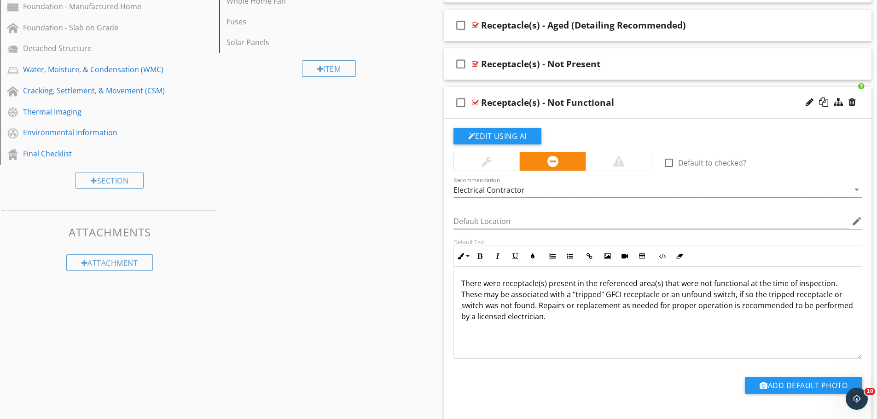
click at [664, 107] on div "Receptacle(s) - Not Functional" at bounding box center [634, 102] width 307 height 11
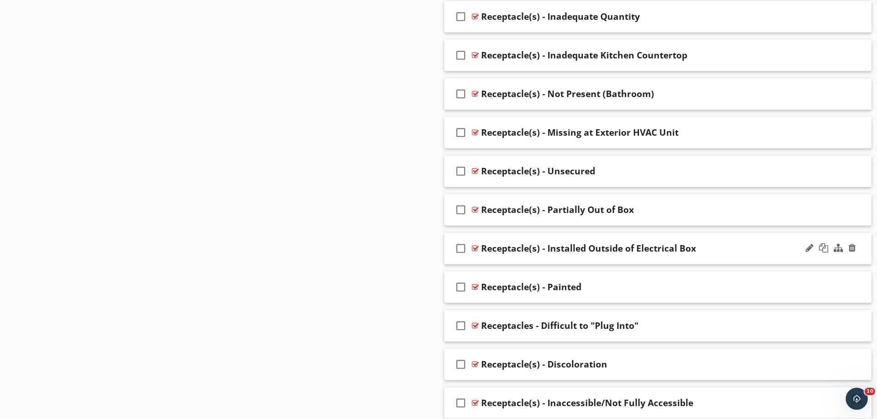
scroll to position [1452, 0]
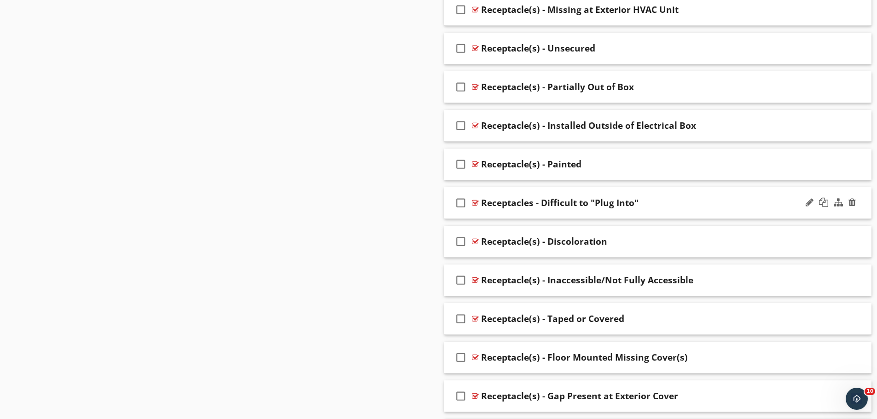
click at [664, 203] on div "Receptacles - Difficult to "Plug Into"" at bounding box center [634, 202] width 307 height 11
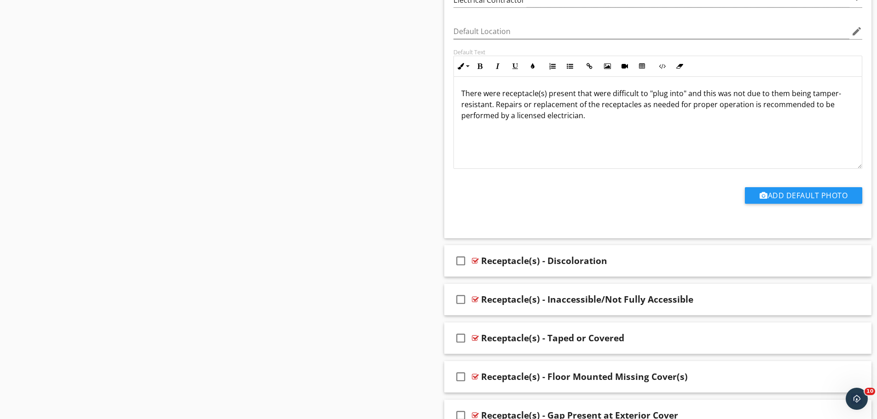
scroll to position [1820, 0]
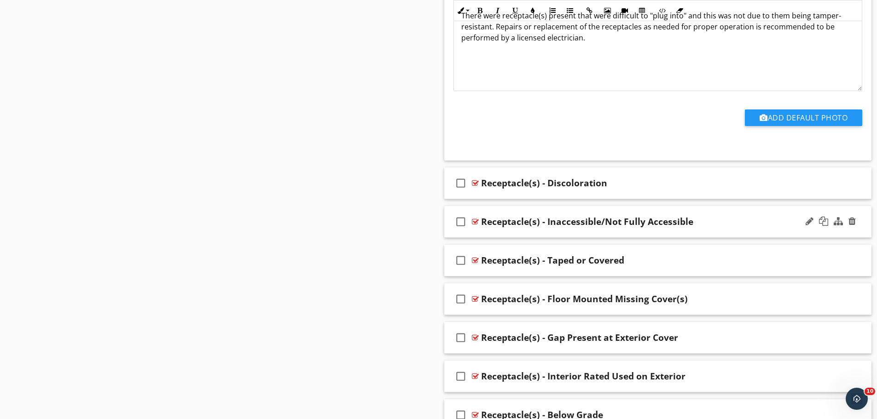
click at [710, 223] on div "Receptacle(s) - Inaccessible/Not Fully Accessible" at bounding box center [634, 221] width 307 height 11
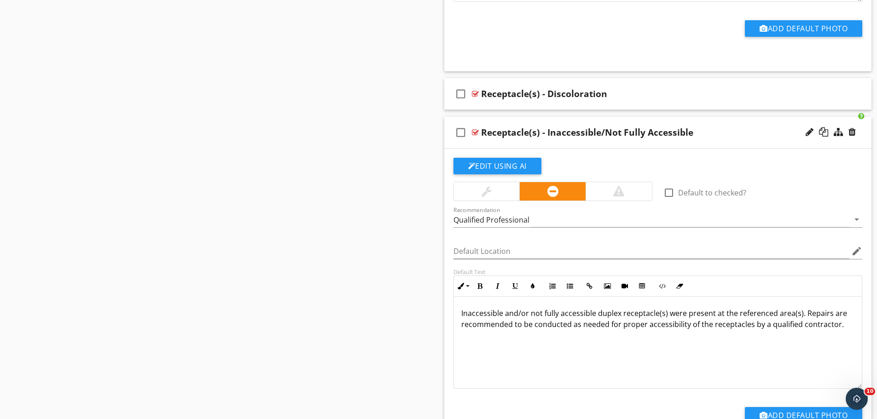
scroll to position [1943, 0]
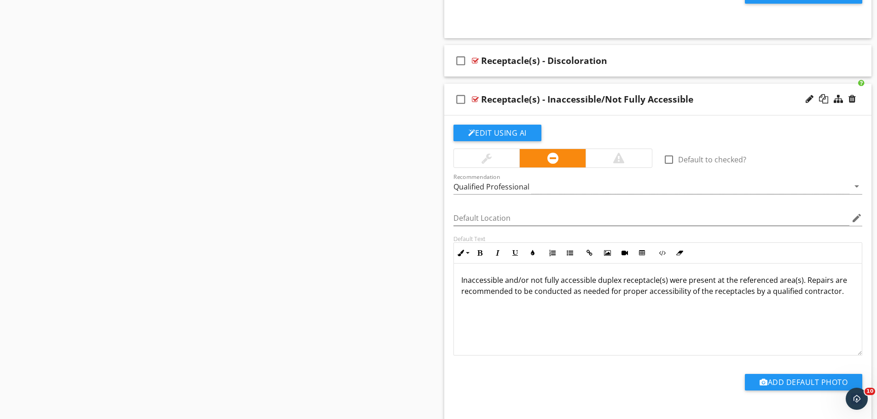
click at [726, 101] on div "Receptacle(s) - Inaccessible/Not Fully Accessible" at bounding box center [634, 99] width 307 height 11
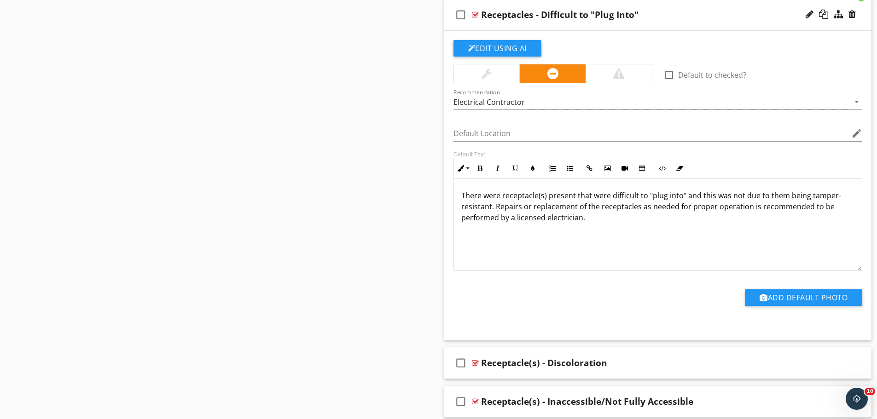
scroll to position [1624, 0]
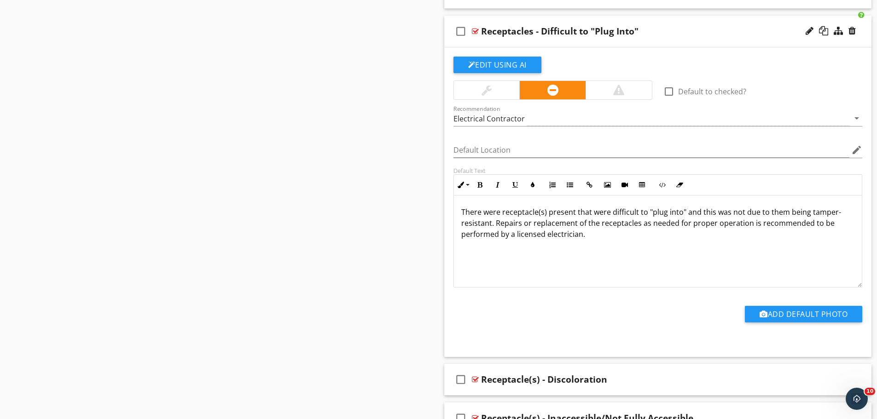
click at [683, 31] on div "Receptacles - Difficult to "Plug Into"" at bounding box center [634, 31] width 307 height 11
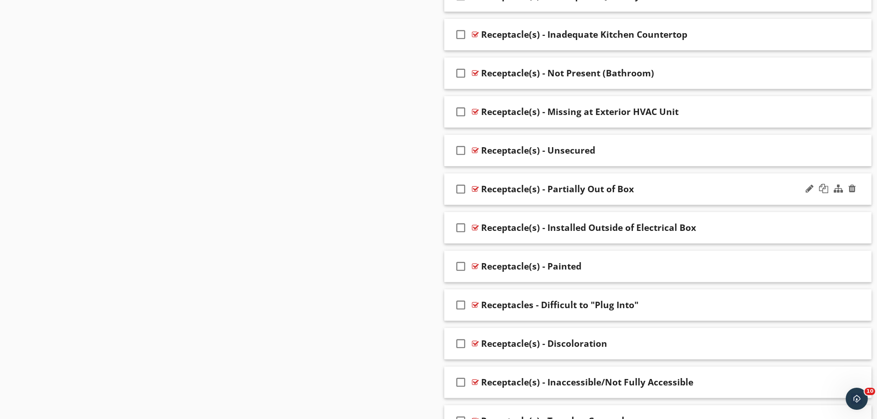
scroll to position [1473, 0]
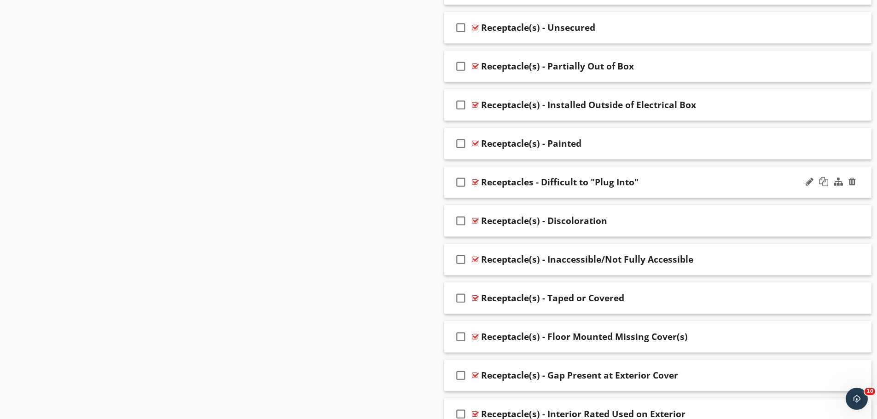
click at [461, 185] on icon "check_box_outline_blank" at bounding box center [460, 182] width 15 height 22
click at [692, 182] on div "Receptacles - Difficult to "Plug Into"" at bounding box center [634, 182] width 307 height 11
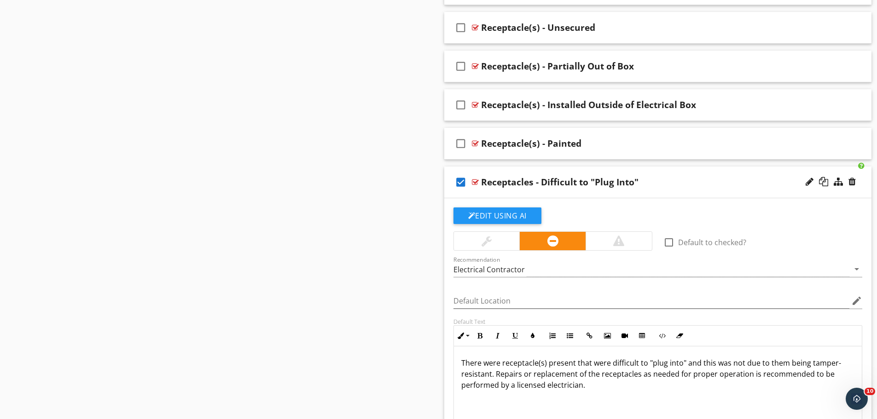
scroll to position [1596, 0]
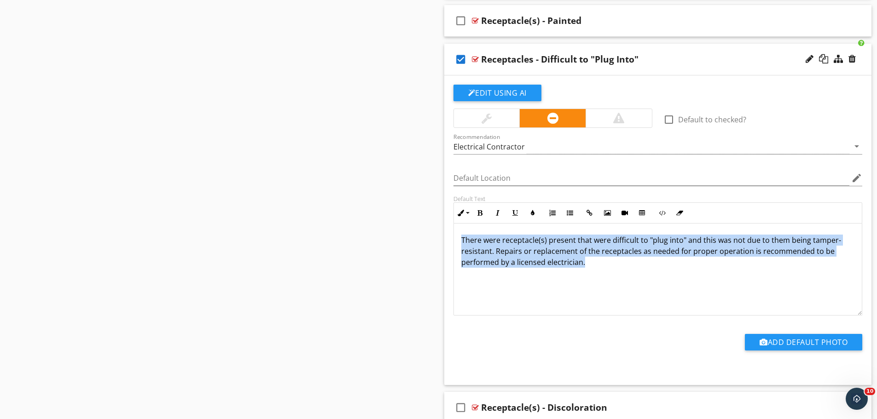
drag, startPoint x: 460, startPoint y: 239, endPoint x: 625, endPoint y: 282, distance: 169.9
click at [625, 282] on div "There were receptacle(s) present that were difficult to "plug into" and this wa…" at bounding box center [658, 270] width 408 height 92
copy p "There were receptacle(s) present that were difficult to "plug into" and this wa…"
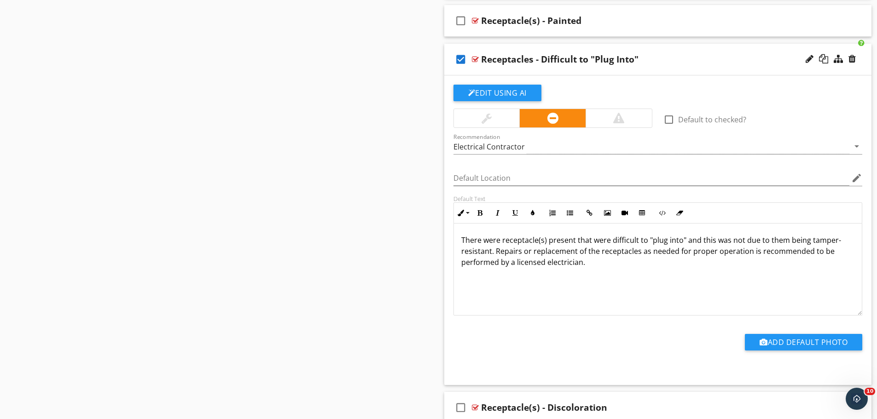
click at [639, 63] on div "Receptacles - Difficult to "Plug Into"" at bounding box center [634, 59] width 307 height 11
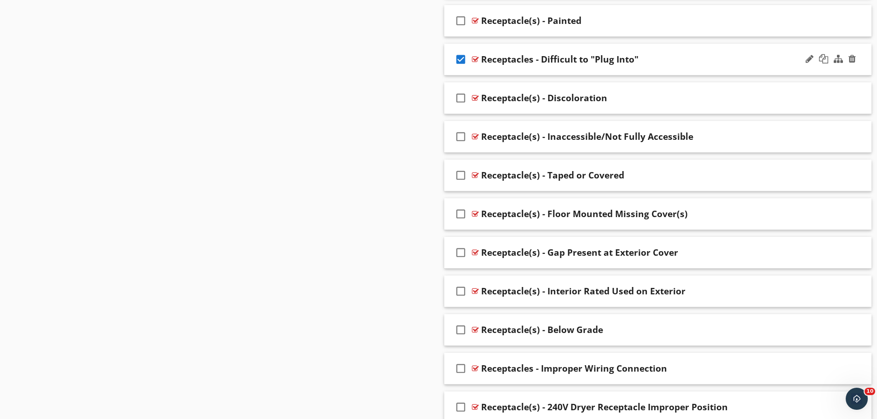
click at [702, 52] on div "check_box Receptacles - Difficult to "Plug Into"" at bounding box center [658, 60] width 428 height 32
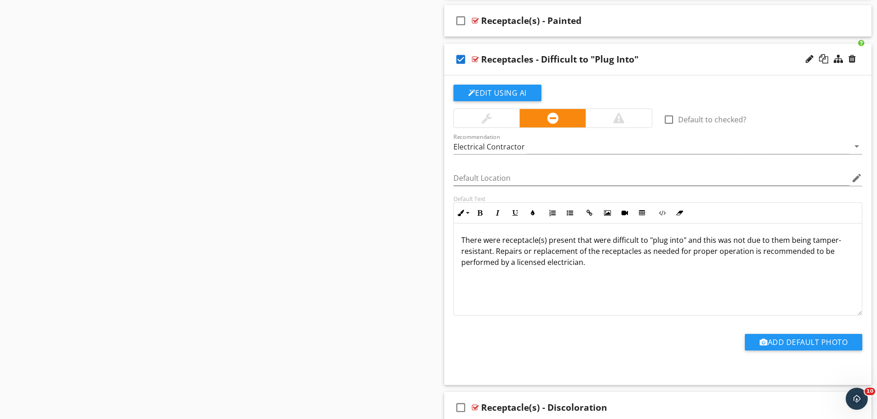
click at [683, 58] on div "Receptacles - Difficult to "Plug Into"" at bounding box center [634, 59] width 307 height 11
